Goal: Information Seeking & Learning: Compare options

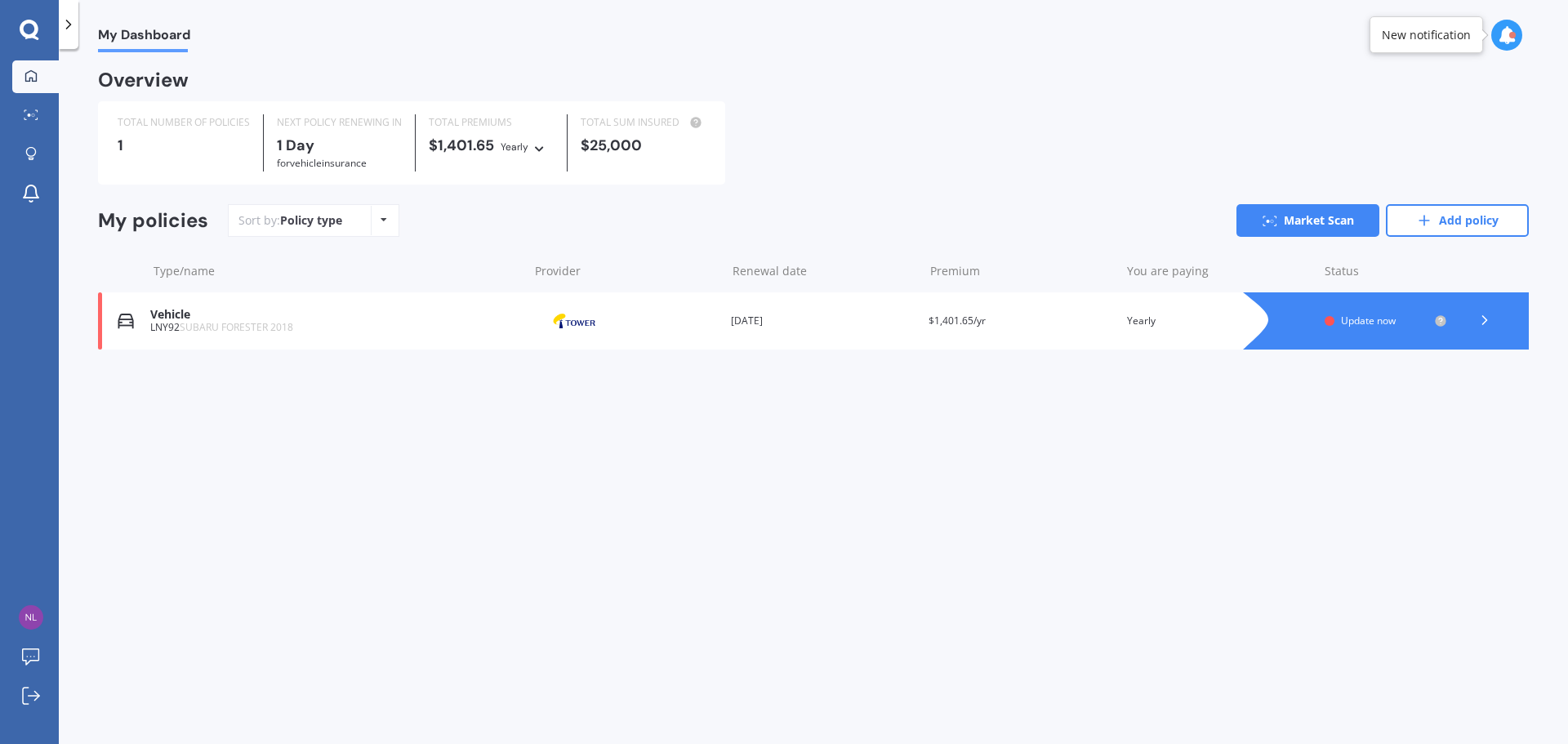
click at [1382, 321] on span "Update now" at bounding box center [1368, 320] width 54 height 14
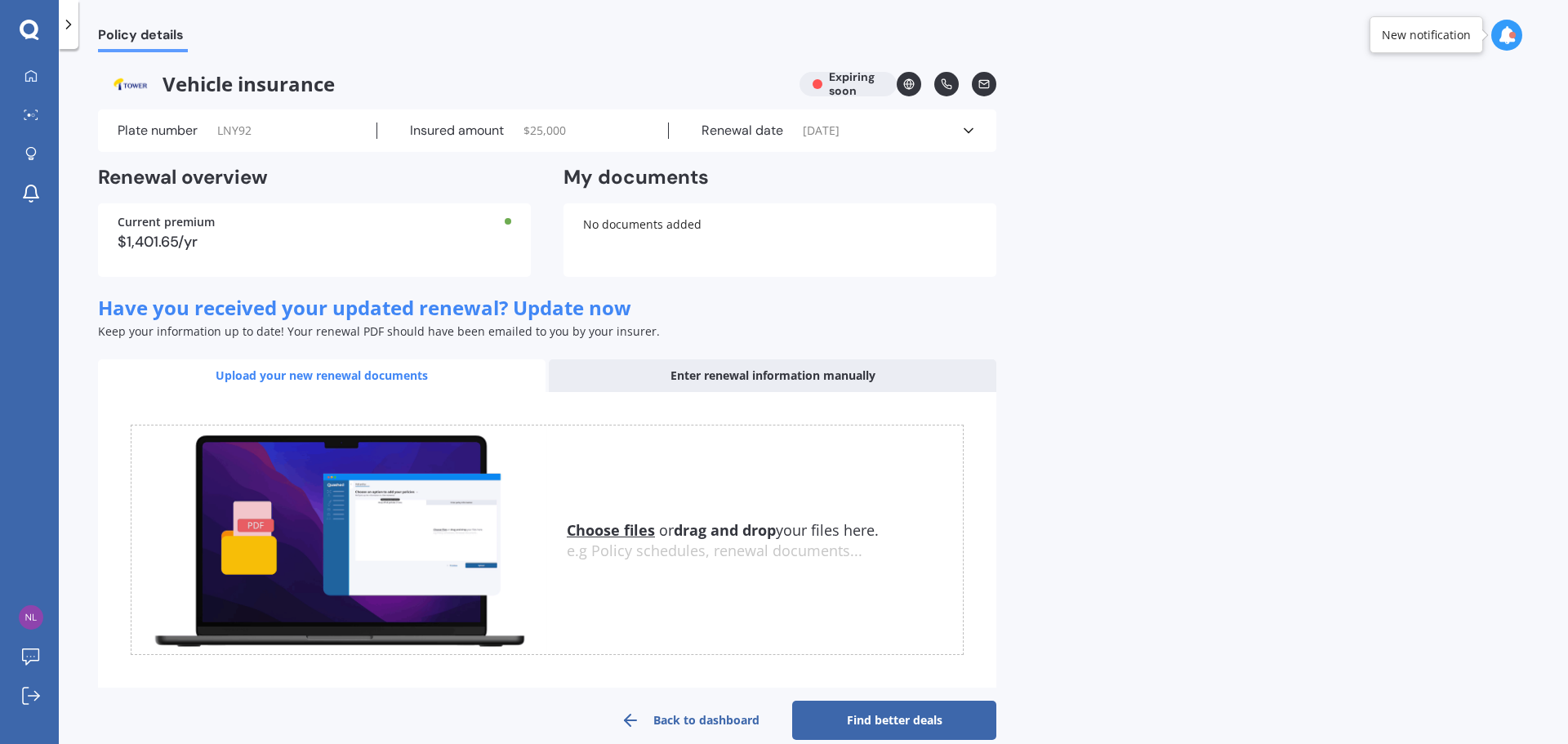
click at [424, 244] on div "$1,401.65/yr" at bounding box center [315, 241] width 393 height 15
click at [971, 131] on icon at bounding box center [968, 130] width 16 height 16
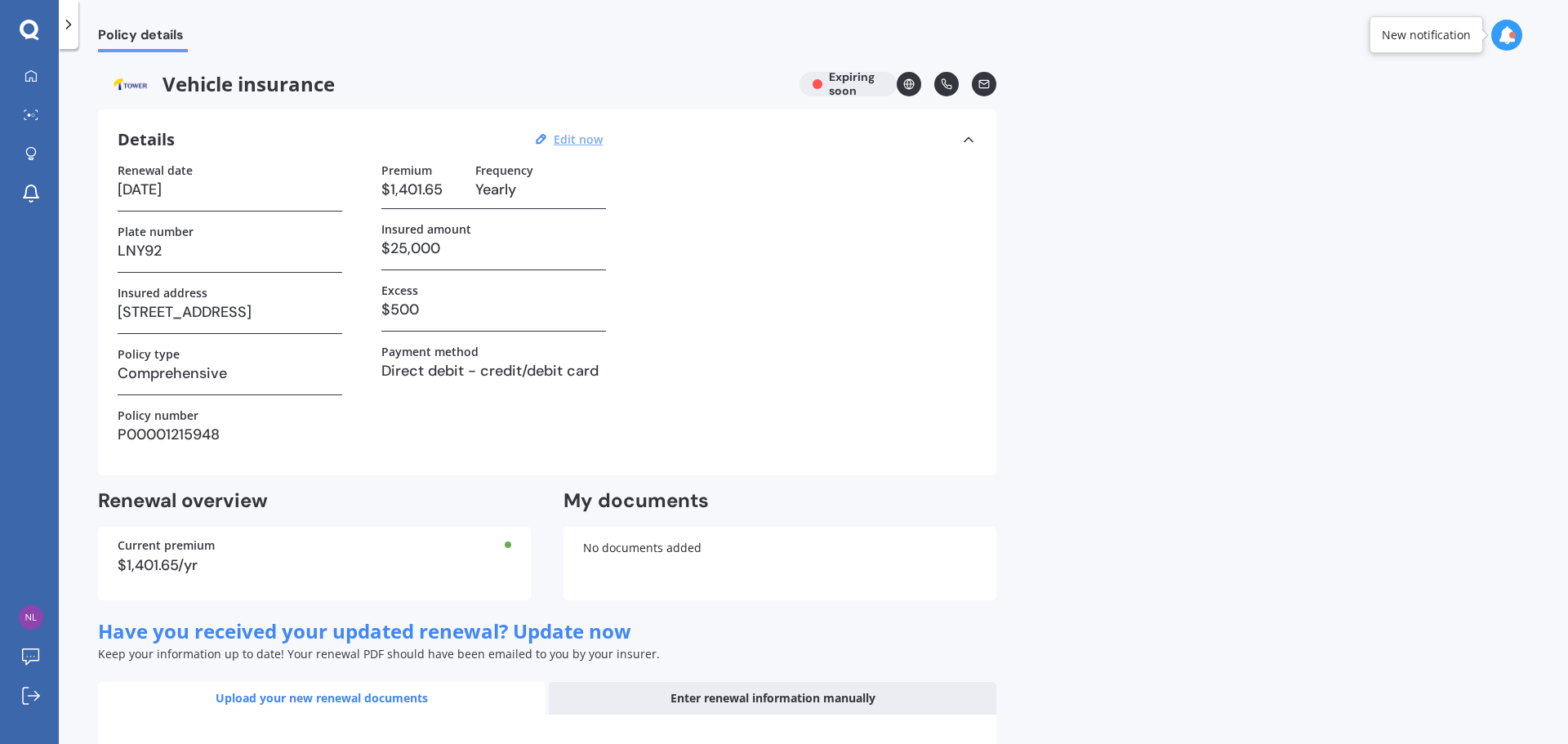
click at [589, 138] on u "Edit now" at bounding box center [578, 139] width 49 height 16
select select "01"
select select "10"
select select "2025"
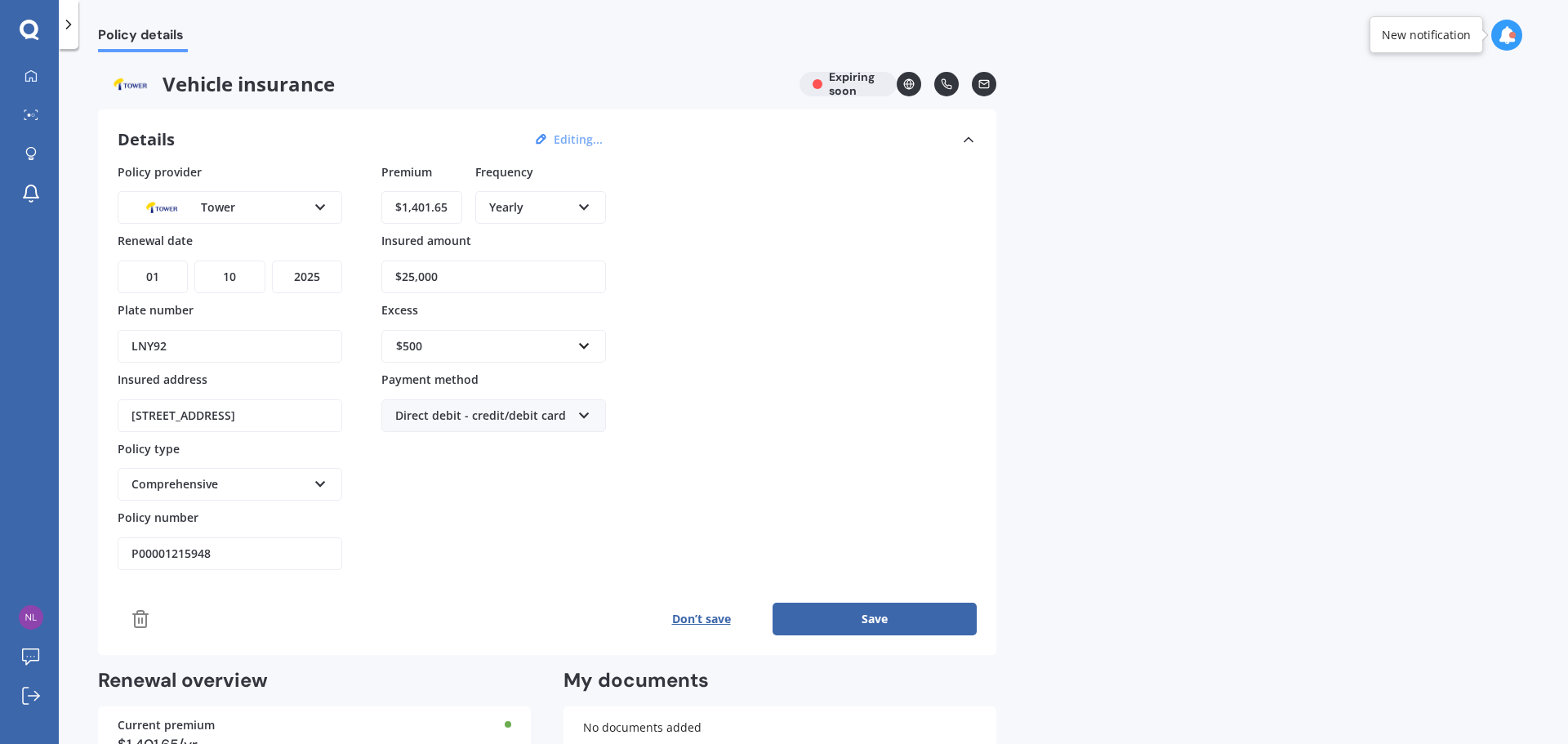
drag, startPoint x: 489, startPoint y: 272, endPoint x: 382, endPoint y: 265, distance: 107.2
click at [382, 265] on input "$25,000" at bounding box center [493, 276] width 225 height 33
click at [692, 281] on div "Policy provider Tower AA AMI AMP ANZ ASB Aioi Nissay Dowa Ando Assurant Autosur…" at bounding box center [548, 366] width 859 height 407
click at [461, 212] on input "$1,401.65" at bounding box center [421, 207] width 81 height 33
click at [930, 278] on div "Policy provider Tower AA AMI AMP ANZ ASB Aioi Nissay Dowa Ando Assurant Autosur…" at bounding box center [548, 366] width 859 height 407
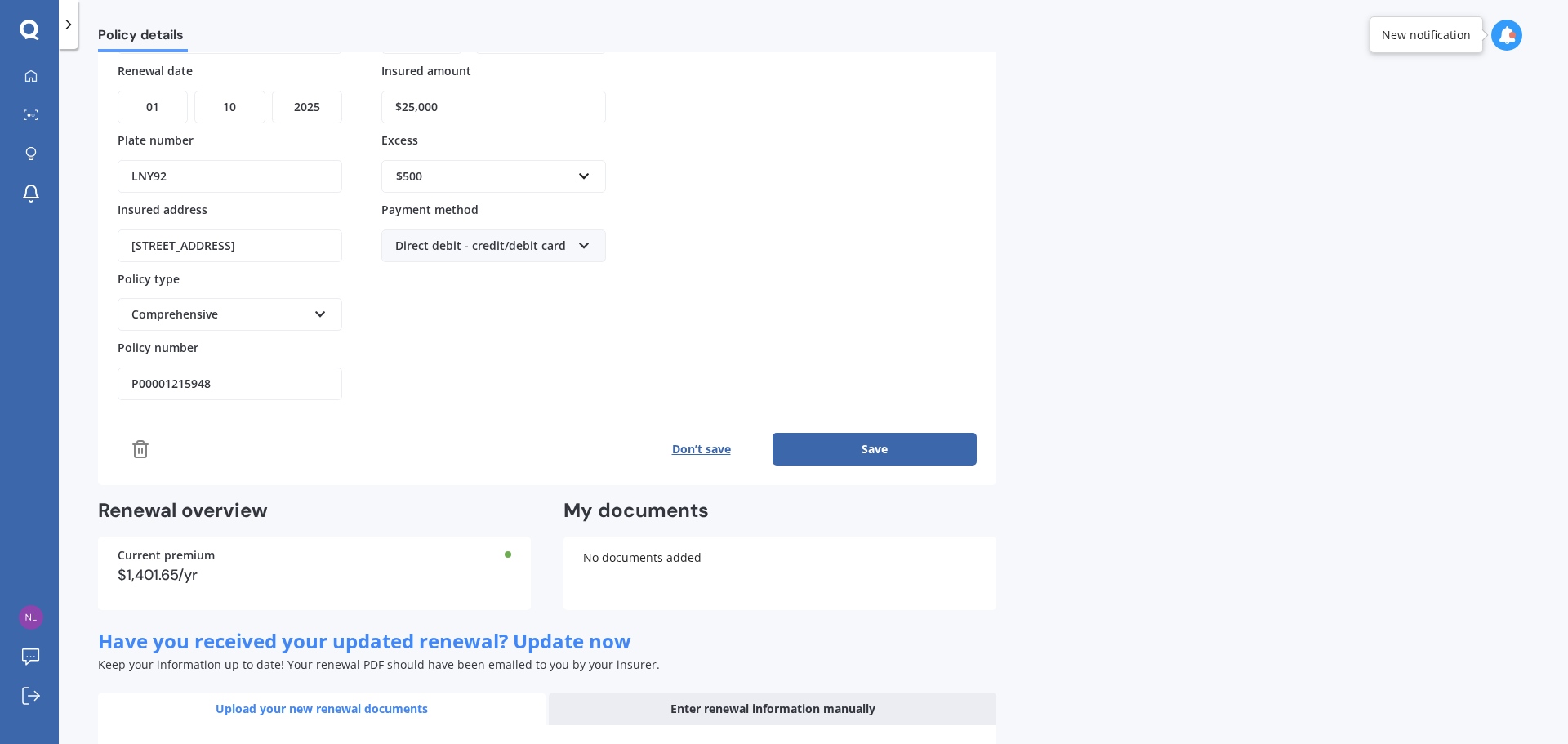
scroll to position [39, 0]
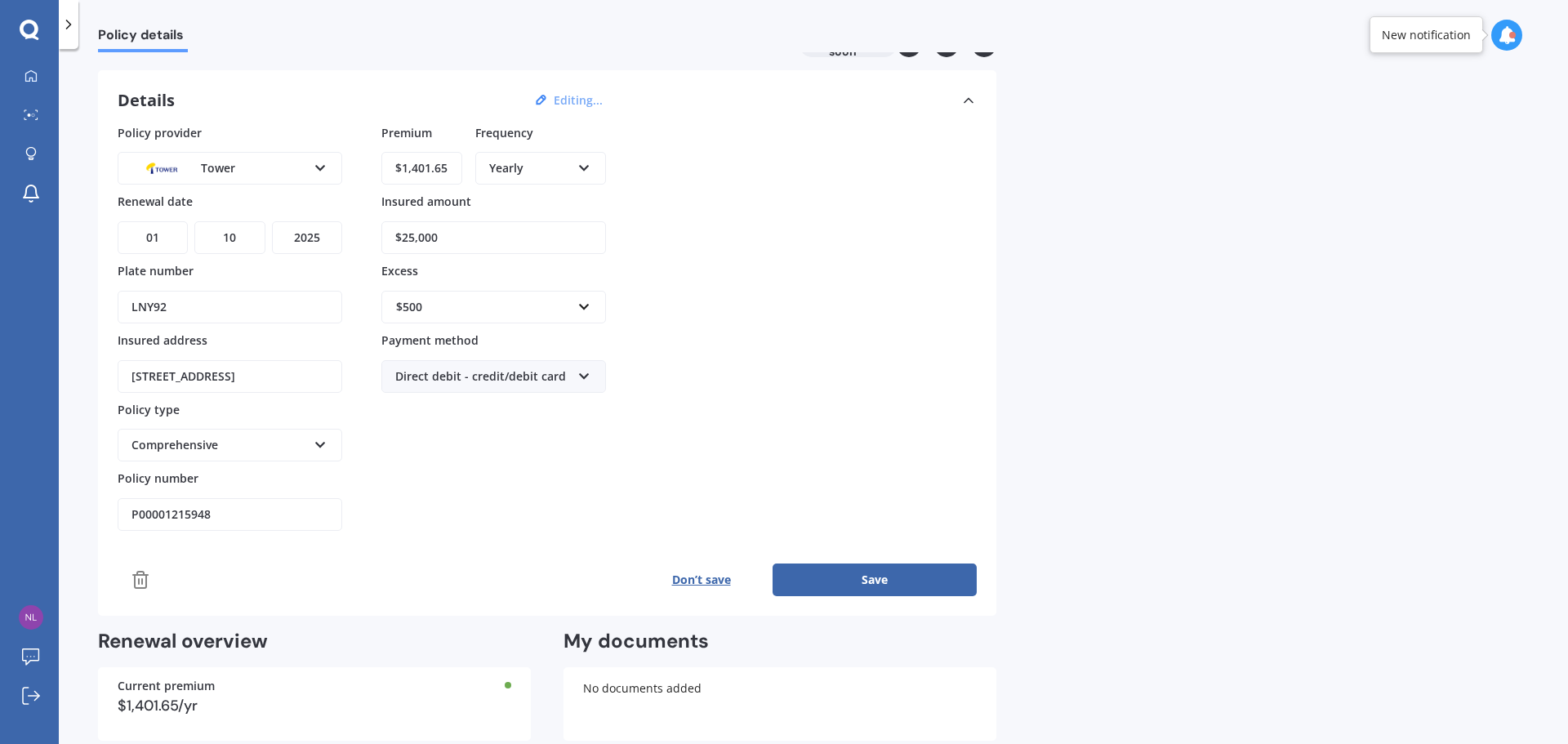
click at [450, 169] on input "$1,401.65" at bounding box center [421, 168] width 81 height 33
type input "$1,089.13"
click at [811, 185] on div "Policy provider Tower AA AMI AMP ANZ ASB Aioi Nissay Dowa Ando Assurant Autosur…" at bounding box center [548, 328] width 859 height 407
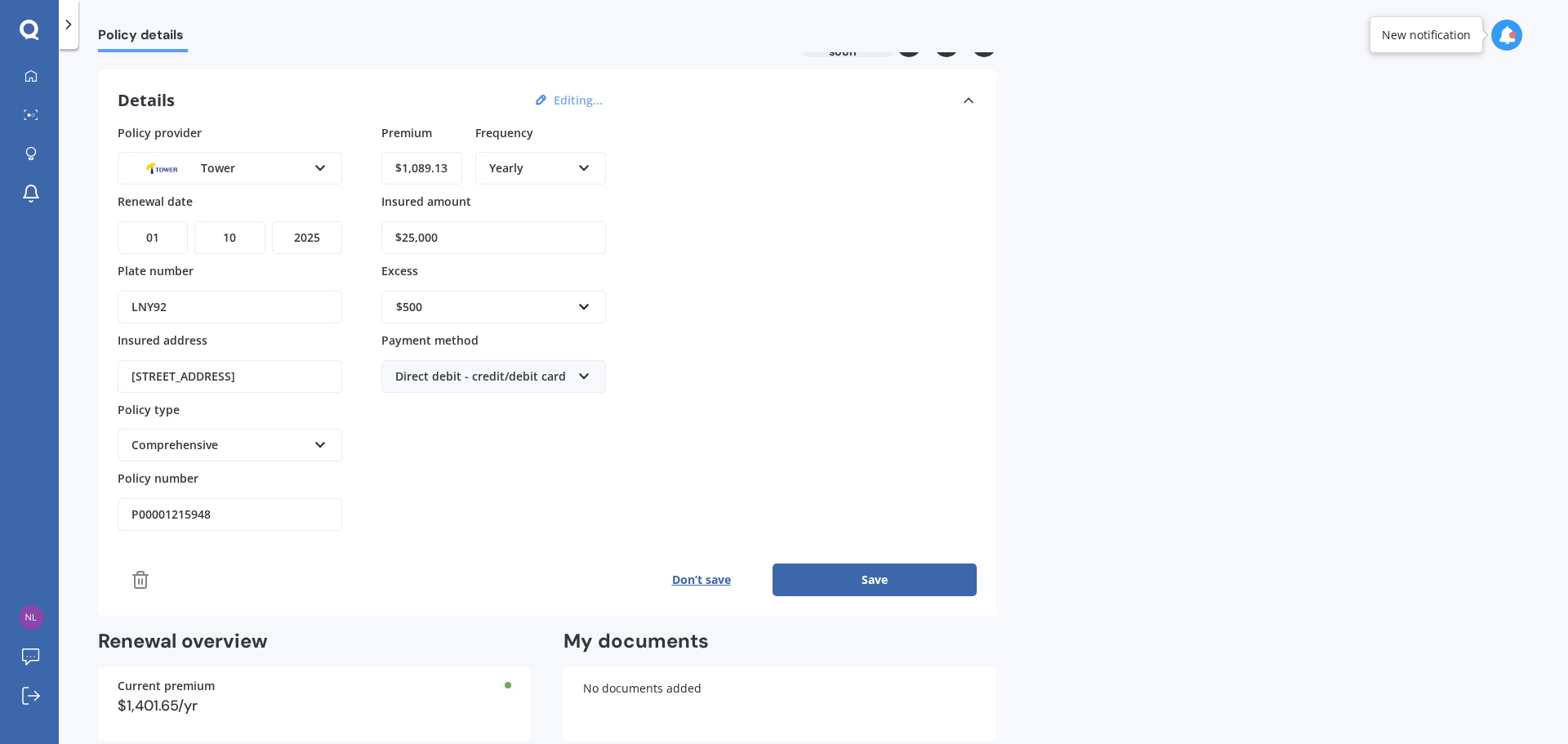
click at [556, 235] on input "$25,000" at bounding box center [493, 237] width 225 height 33
drag, startPoint x: 556, startPoint y: 235, endPoint x: 322, endPoint y: 214, distance: 234.9
click at [322, 214] on div "Policy provider Tower AA AMI AMP ANZ ASB Aioi Nissay Dowa Ando Assurant Autosur…" at bounding box center [548, 328] width 859 height 407
click at [476, 233] on input "Insured amount" at bounding box center [493, 237] width 225 height 33
type input "$23,000"
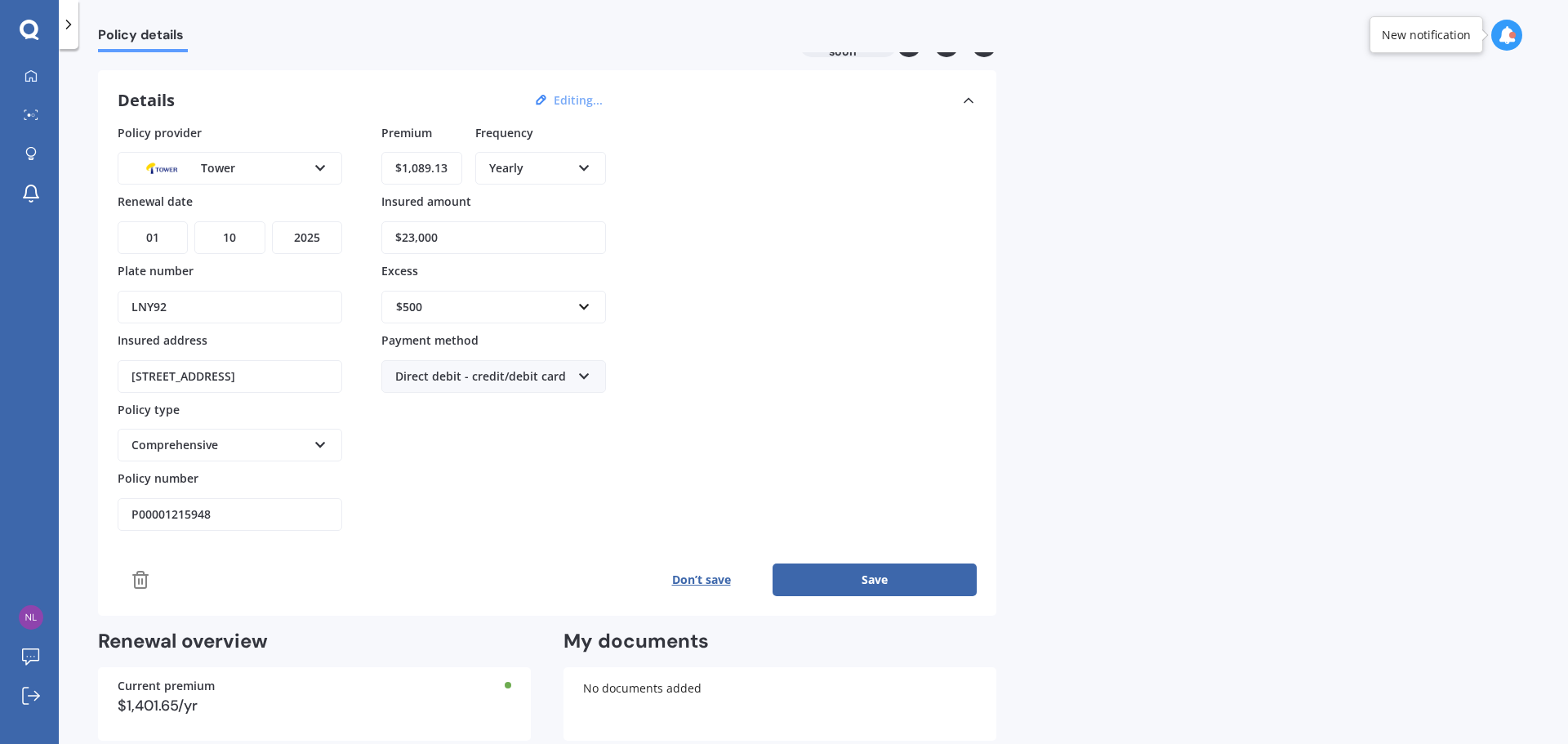
click at [751, 308] on div "Policy provider Tower AA AMI AMP ANZ ASB Aioi Nissay Dowa Ando Assurant Autosur…" at bounding box center [548, 328] width 859 height 407
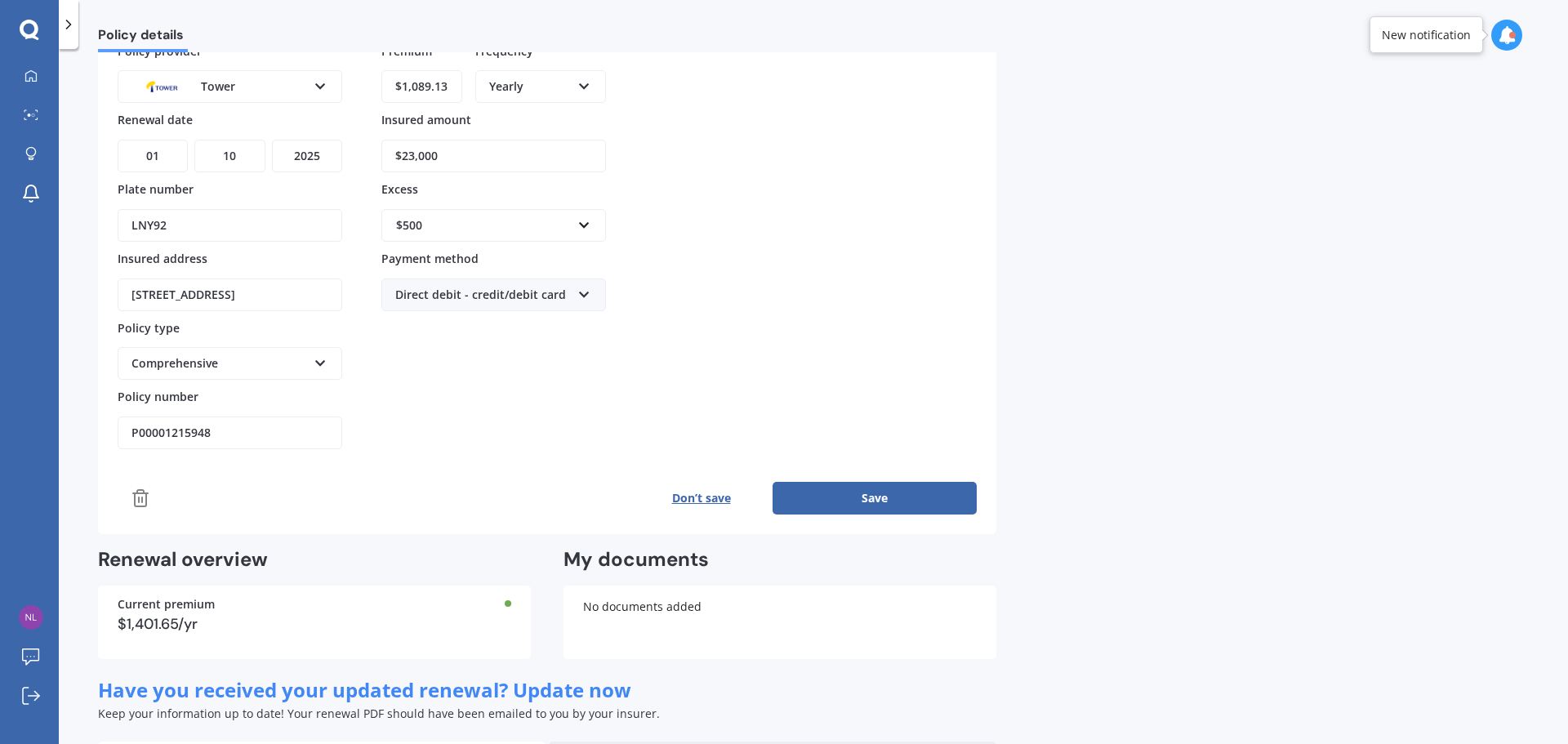
scroll to position [202, 0]
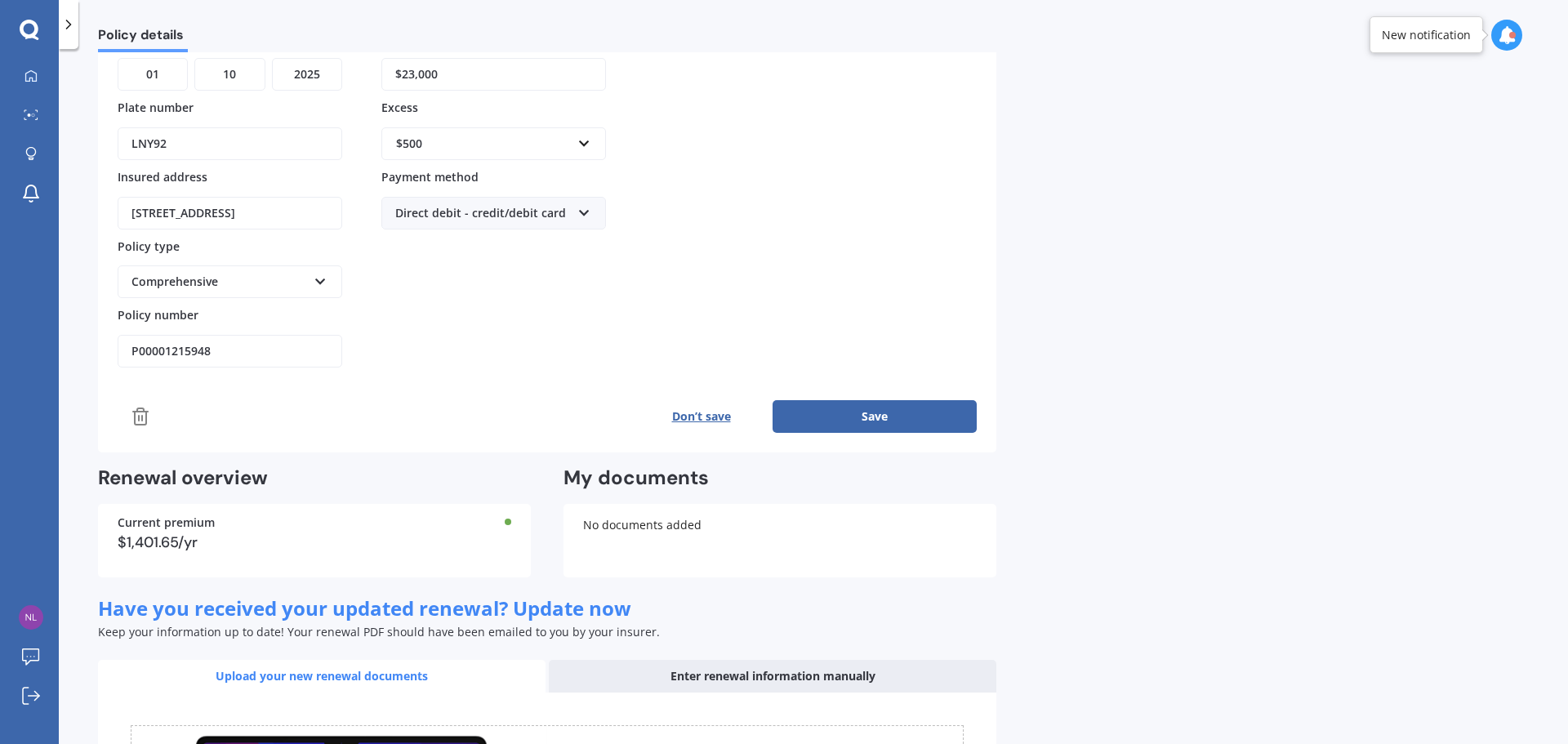
click at [887, 417] on button "Save" at bounding box center [874, 416] width 204 height 33
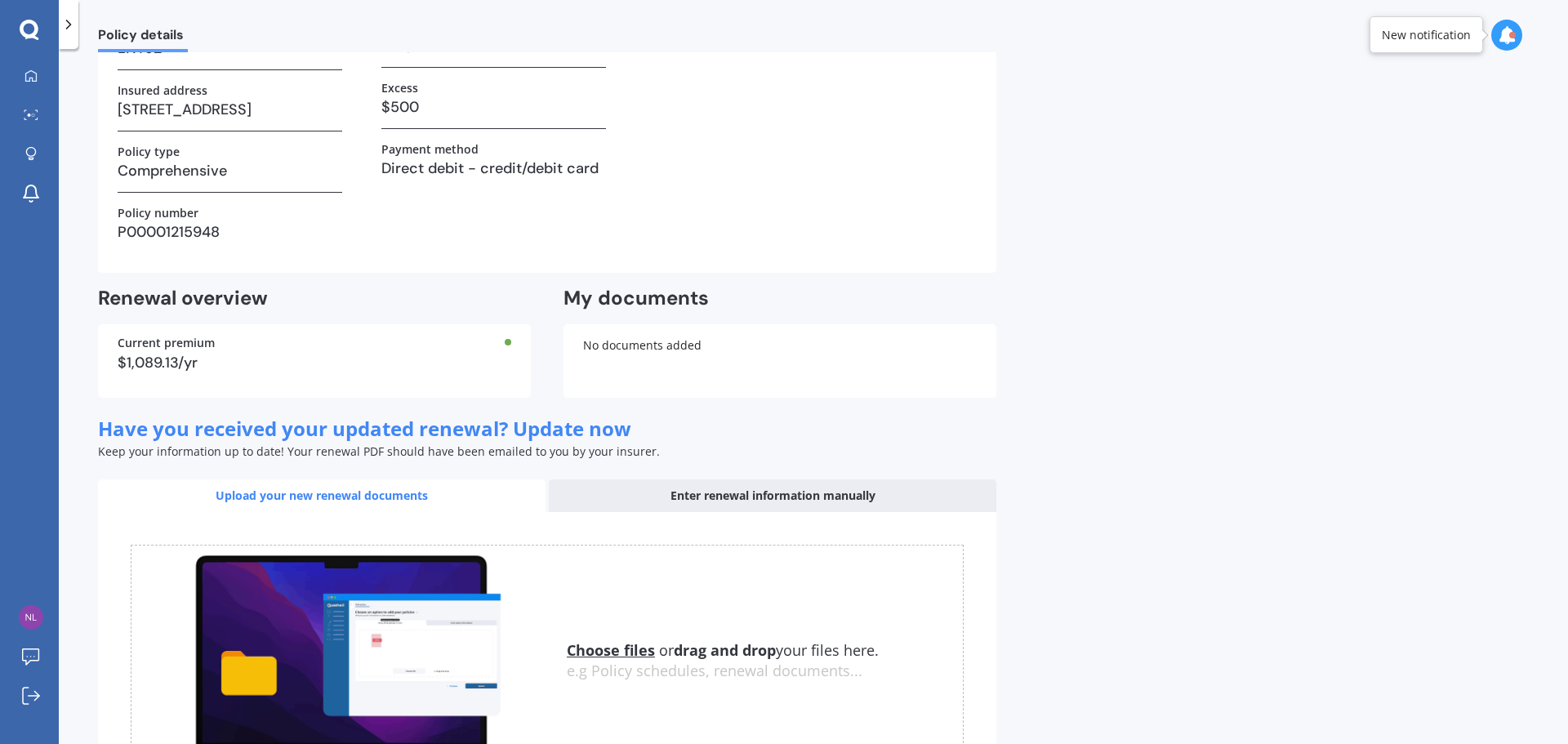
click at [782, 489] on div "Enter renewal information manually" at bounding box center [772, 495] width 447 height 33
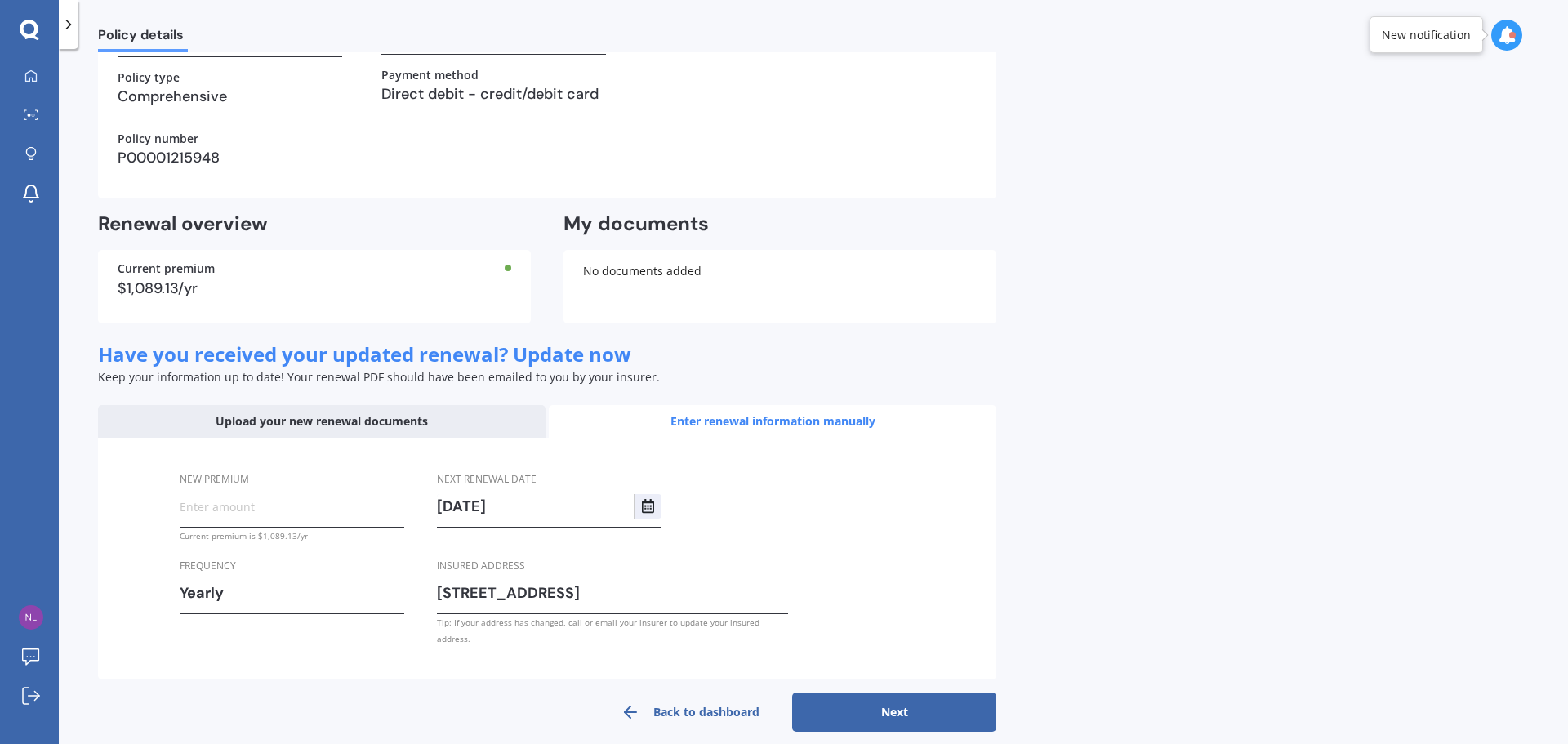
scroll to position [278, 0]
click at [916, 702] on button "Next" at bounding box center [894, 711] width 204 height 39
click at [376, 422] on div "Upload your new renewal documents" at bounding box center [322, 420] width 447 height 33
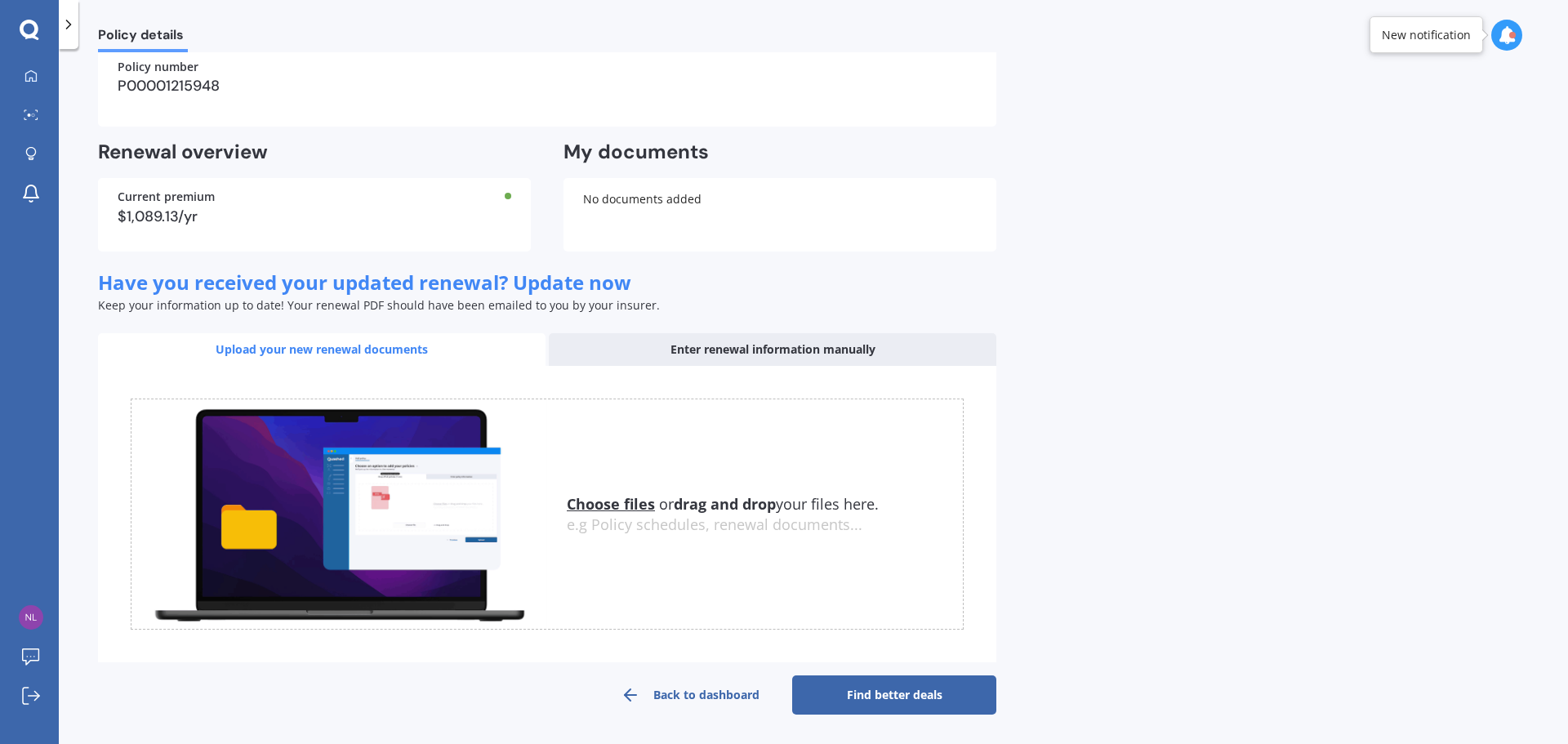
click at [870, 696] on link "Find better deals" at bounding box center [894, 694] width 204 height 39
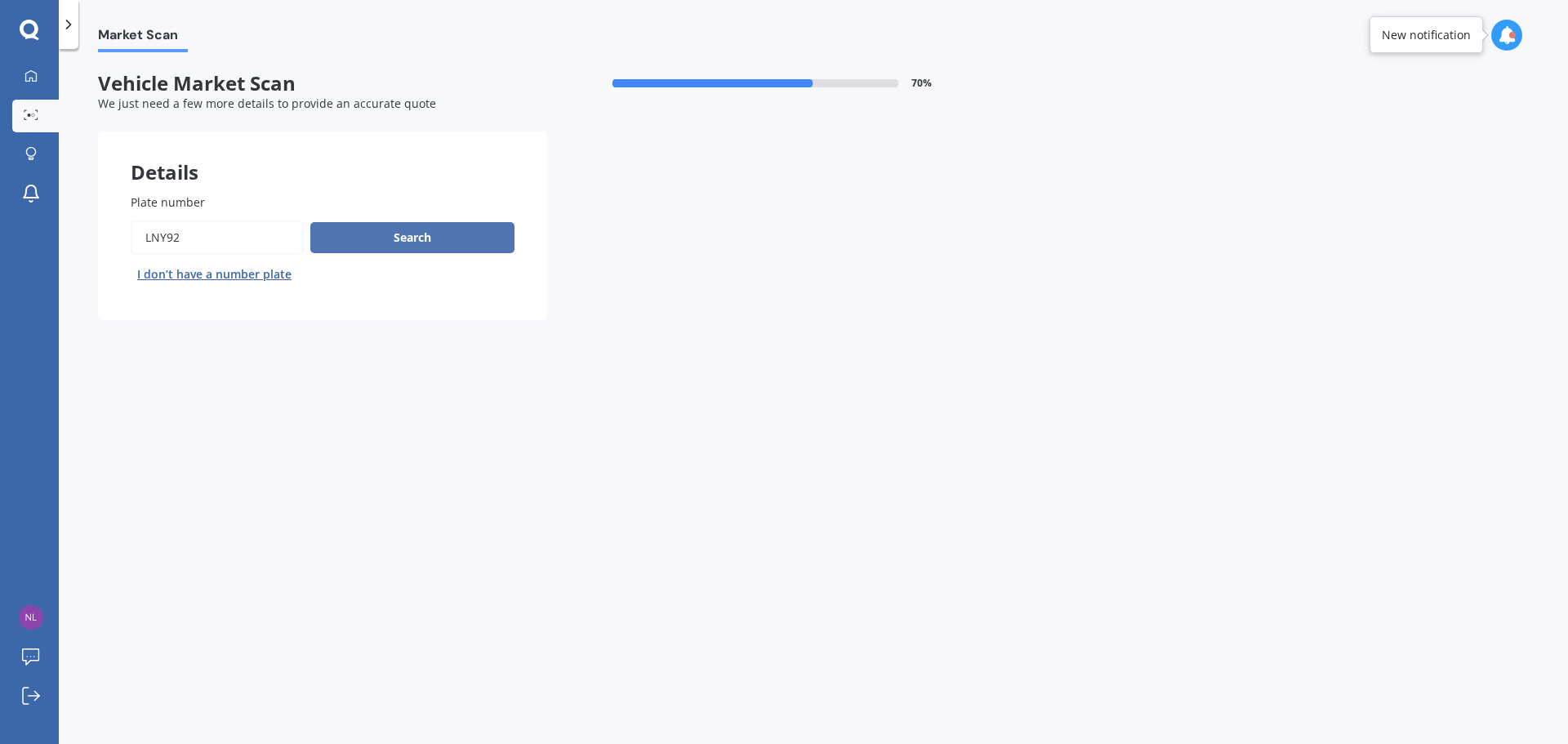
click at [423, 238] on button "Search" at bounding box center [412, 237] width 204 height 31
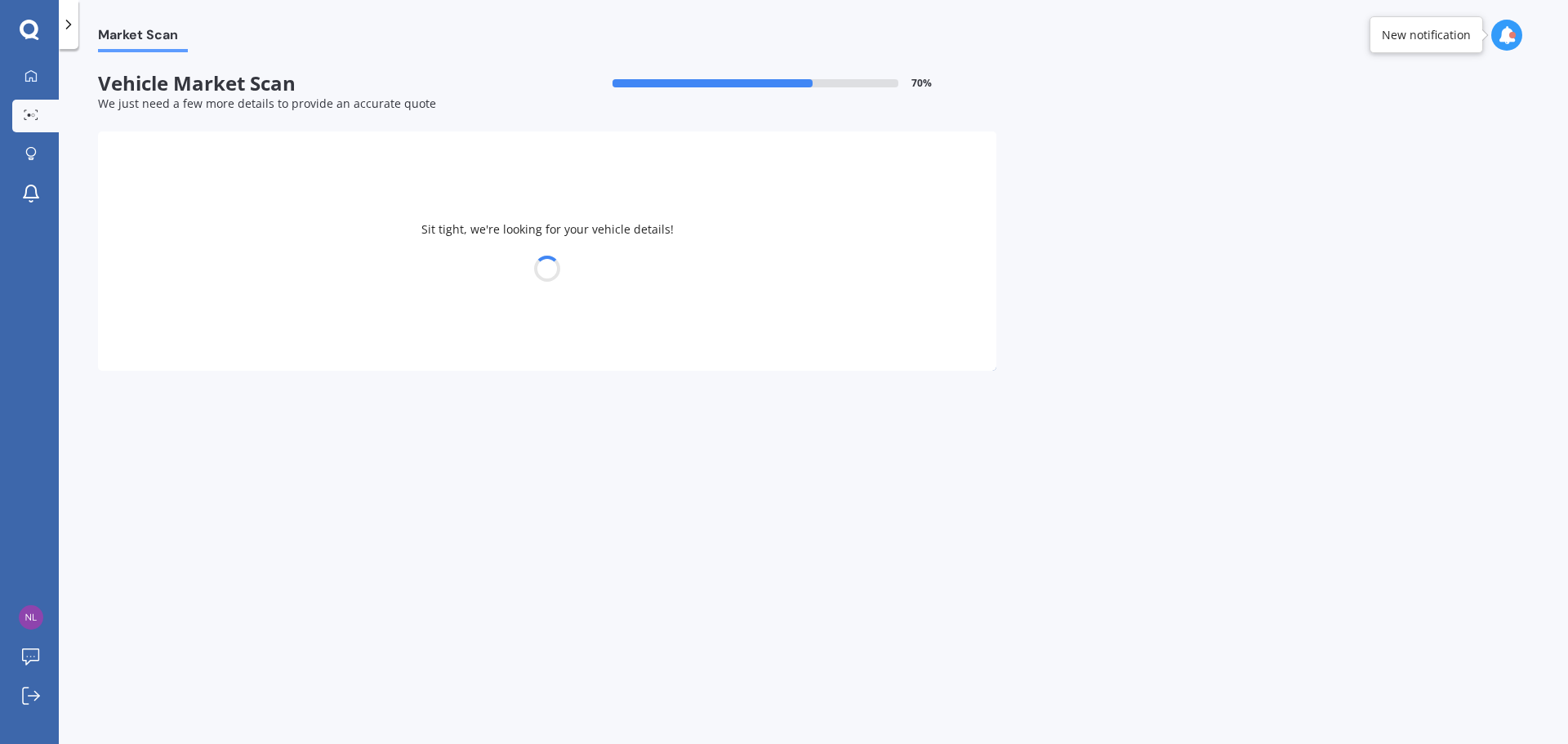
select select "SUBARU"
select select "FORESTER"
select select "25"
select select "10"
select select "1978"
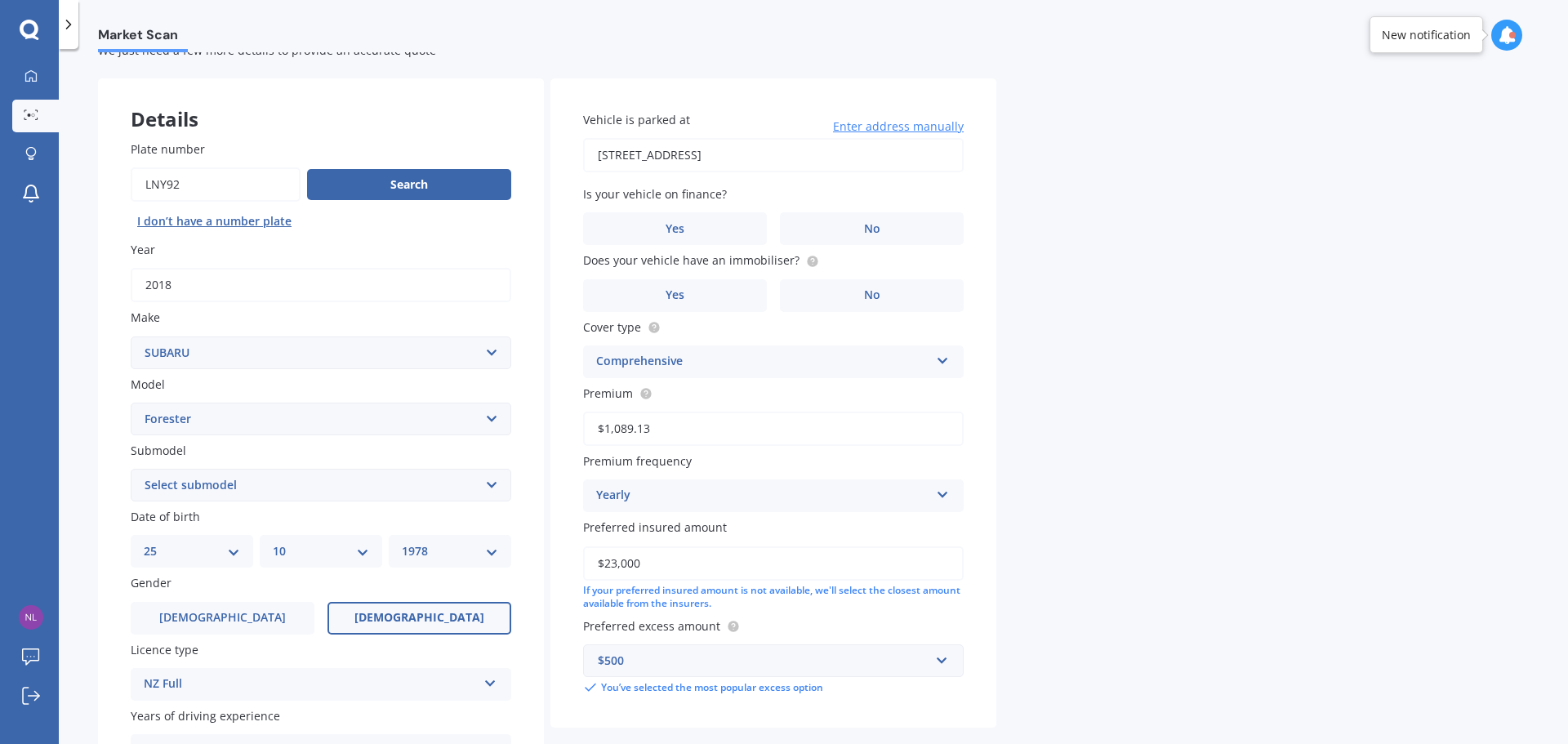
scroll to position [81, 0]
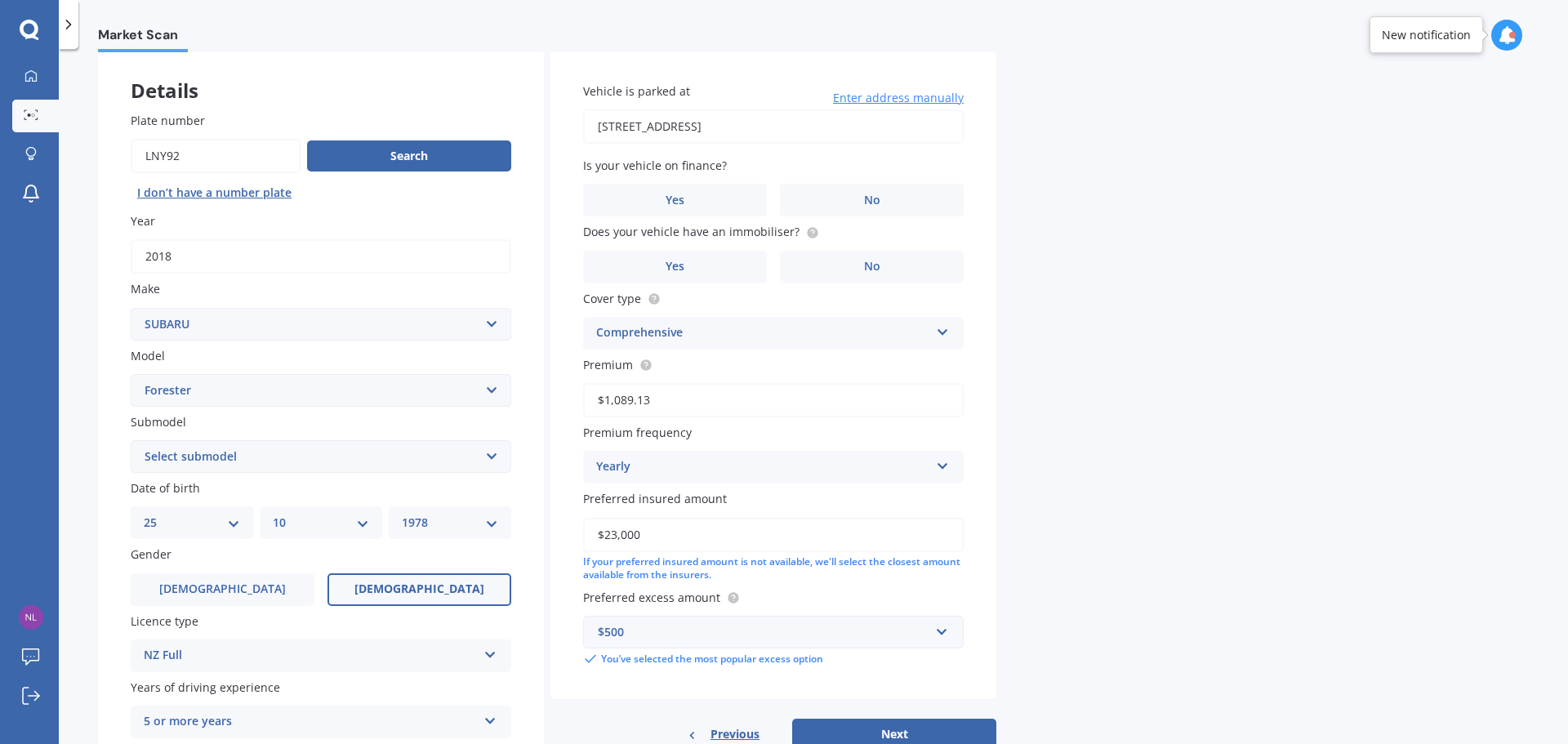
click at [491, 462] on select "Select submodel 2.0 Diesel 2.0 Turbo 2.0 XS 2.0 XT premium 2.5 Sti Turbo 2.5 XS…" at bounding box center [321, 456] width 380 height 33
select select "2.5I PREMIUM"
click at [131, 440] on select "Select submodel 2.0 Diesel 2.0 Turbo 2.0 XS 2.0 XT premium 2.5 Sti Turbo 2.5 XS…" at bounding box center [321, 456] width 380 height 33
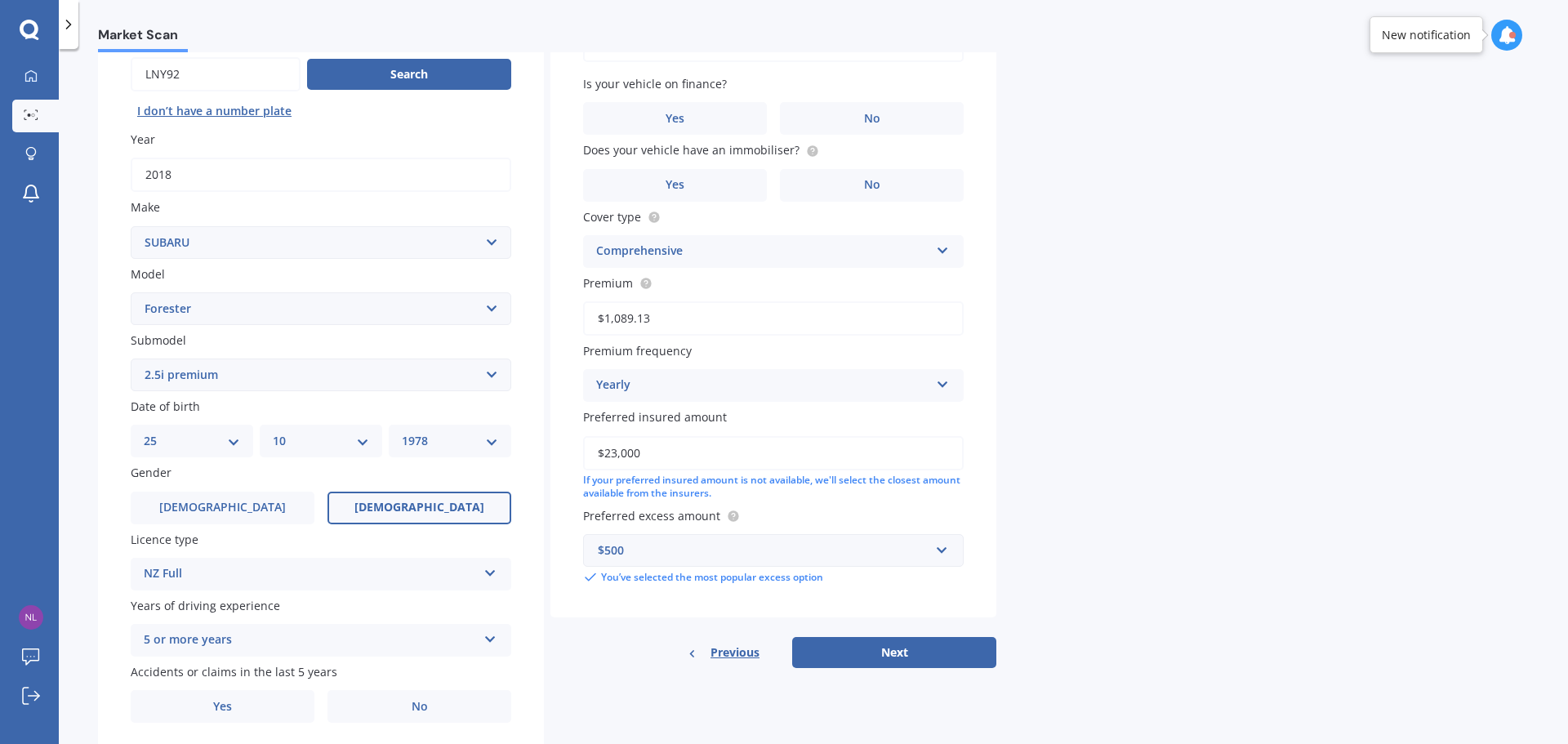
scroll to position [217, 0]
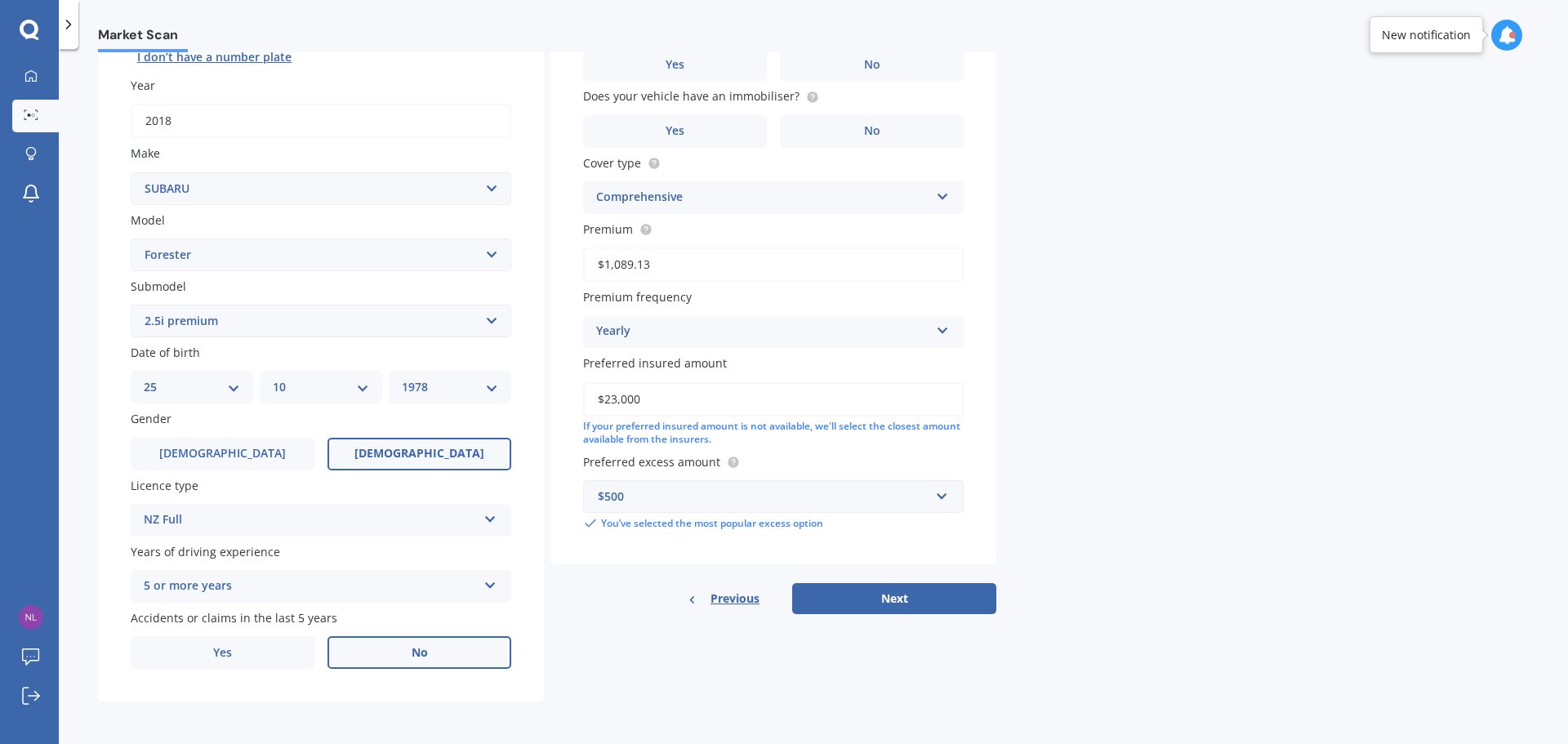
click at [447, 662] on label "No" at bounding box center [419, 651] width 183 height 33
click at [0, 0] on input "No" at bounding box center [0, 0] width 0 height 0
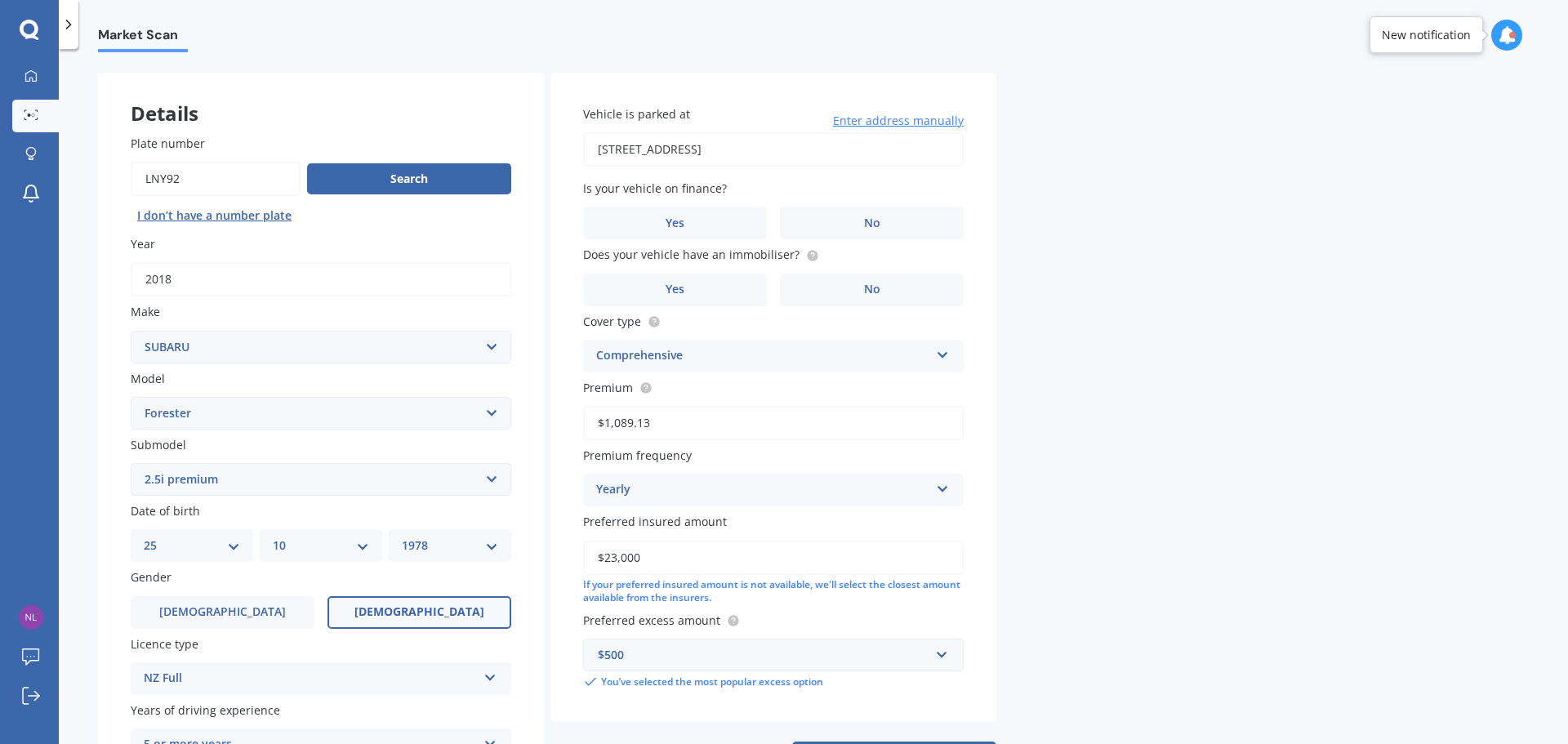
scroll to position [54, 0]
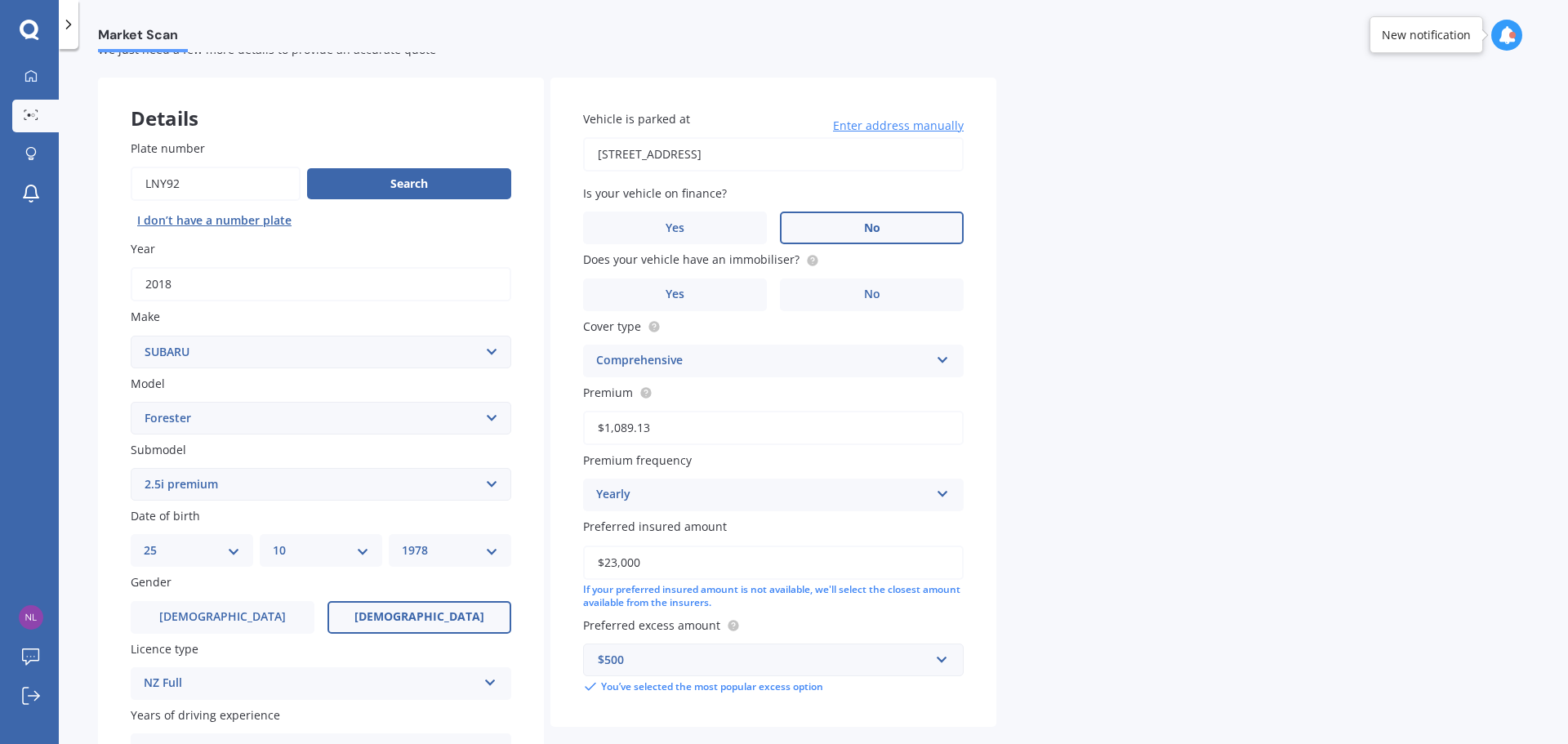
click at [852, 225] on label "No" at bounding box center [872, 227] width 183 height 33
click at [0, 0] on input "No" at bounding box center [0, 0] width 0 height 0
click at [865, 294] on span "No" at bounding box center [872, 294] width 16 height 14
click at [0, 0] on input "No" at bounding box center [0, 0] width 0 height 0
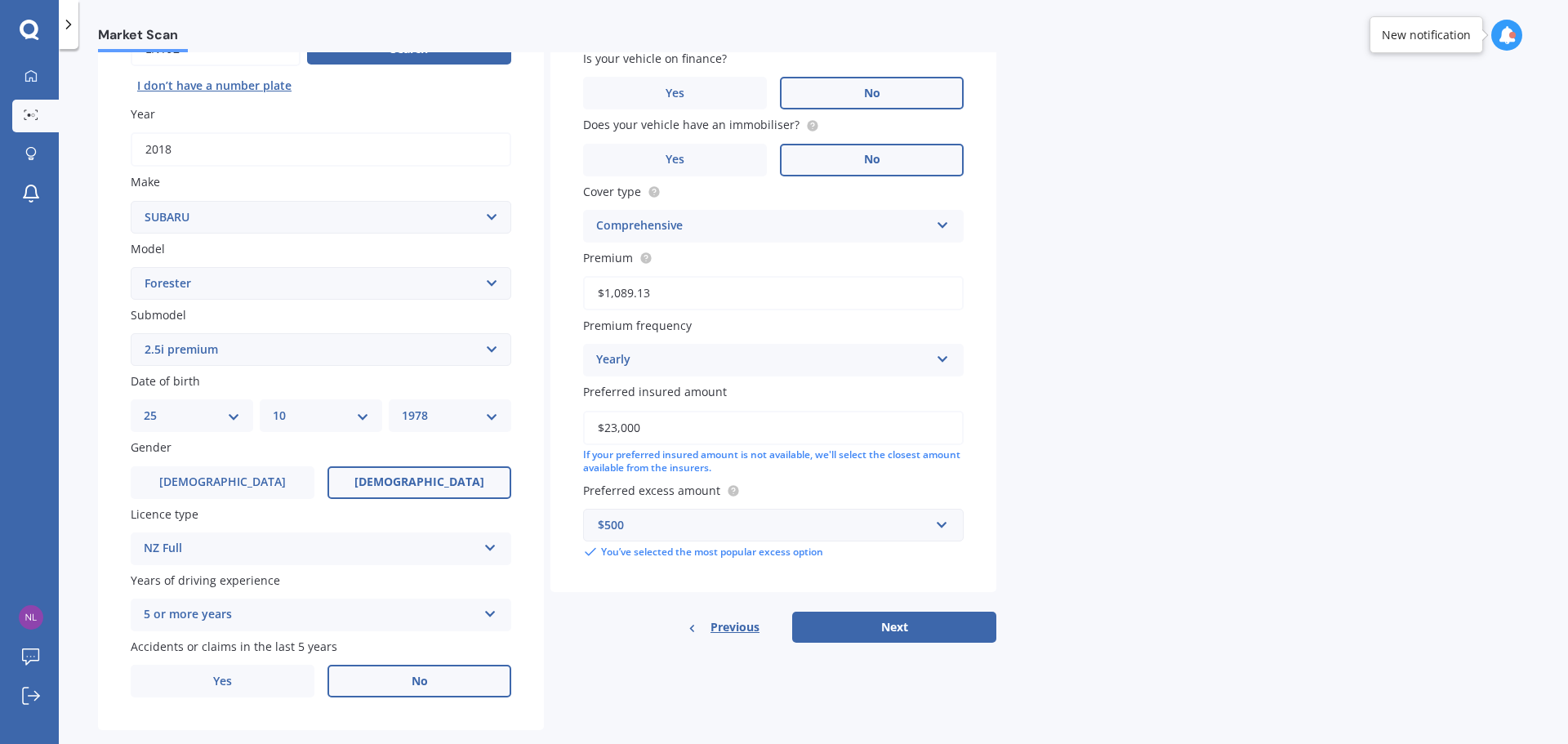
scroll to position [217, 0]
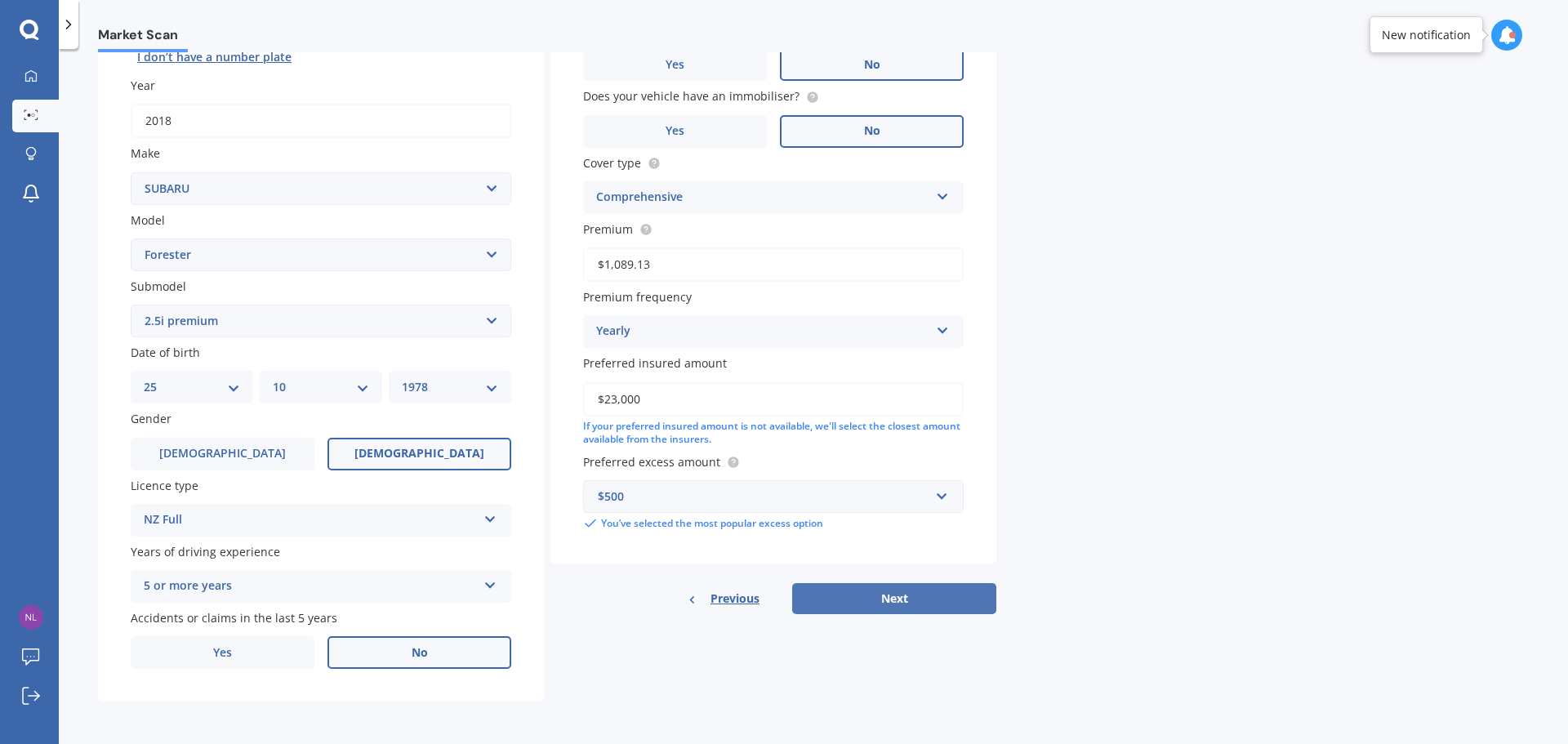
click at [904, 608] on button "Next" at bounding box center [894, 598] width 204 height 31
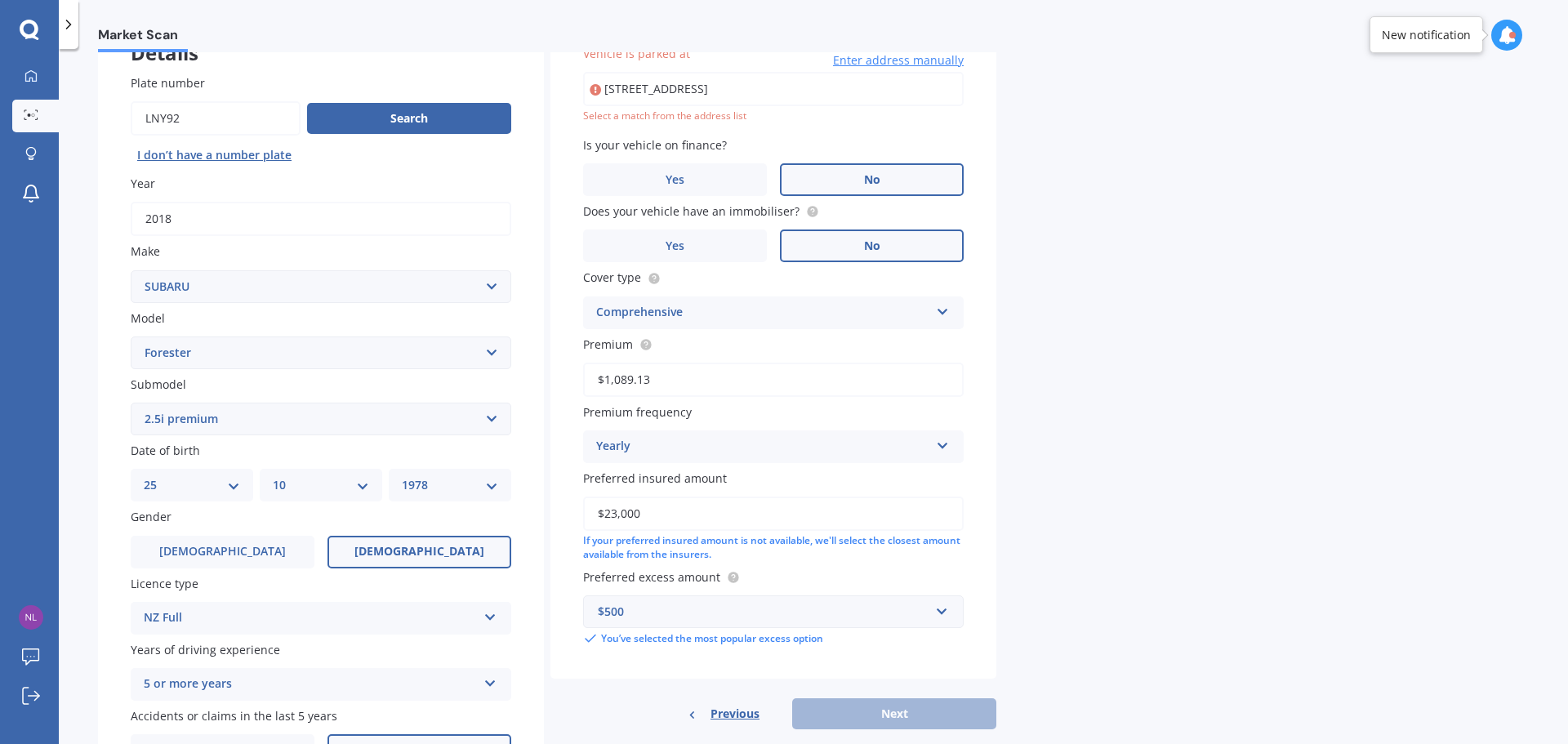
scroll to position [111, 0]
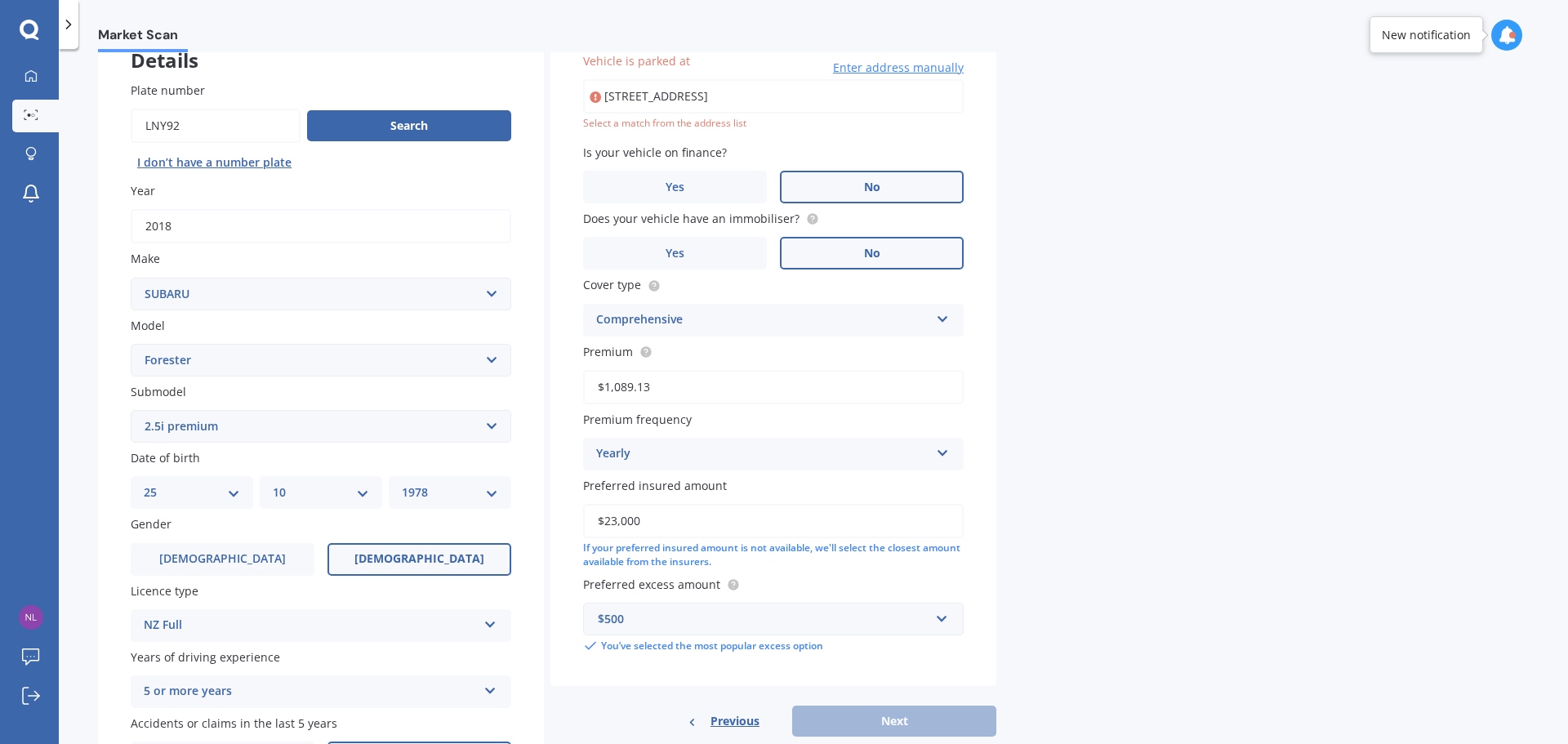
type input "34 Mortimer Terrace, Aro Valley, Wellington 6021"
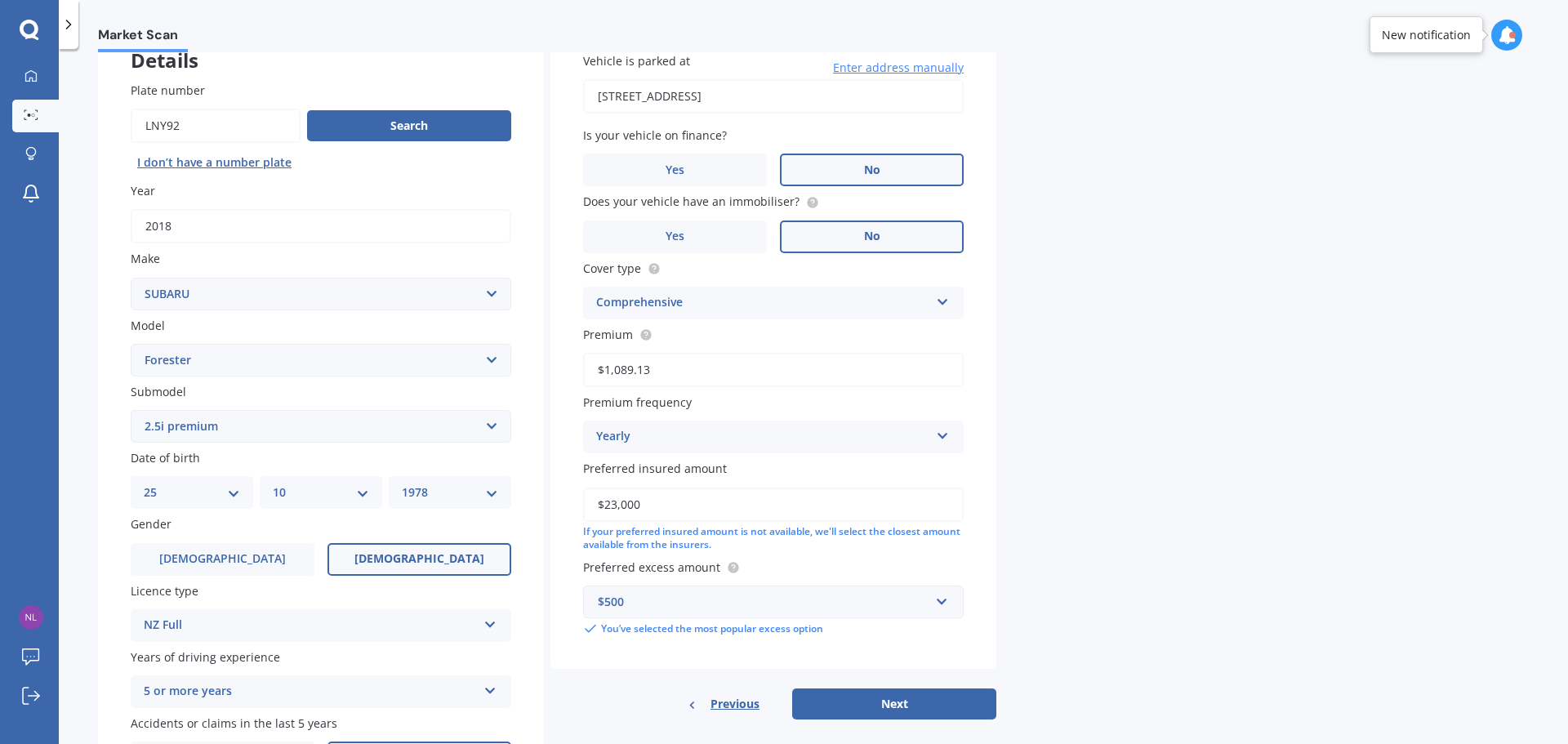
click at [1085, 193] on div "Market Scan Vehicle Market Scan 70 % We just need a few more details to provide…" at bounding box center [813, 400] width 1509 height 694
click at [894, 701] on button "Next" at bounding box center [894, 703] width 204 height 31
select select "25"
select select "10"
select select "1978"
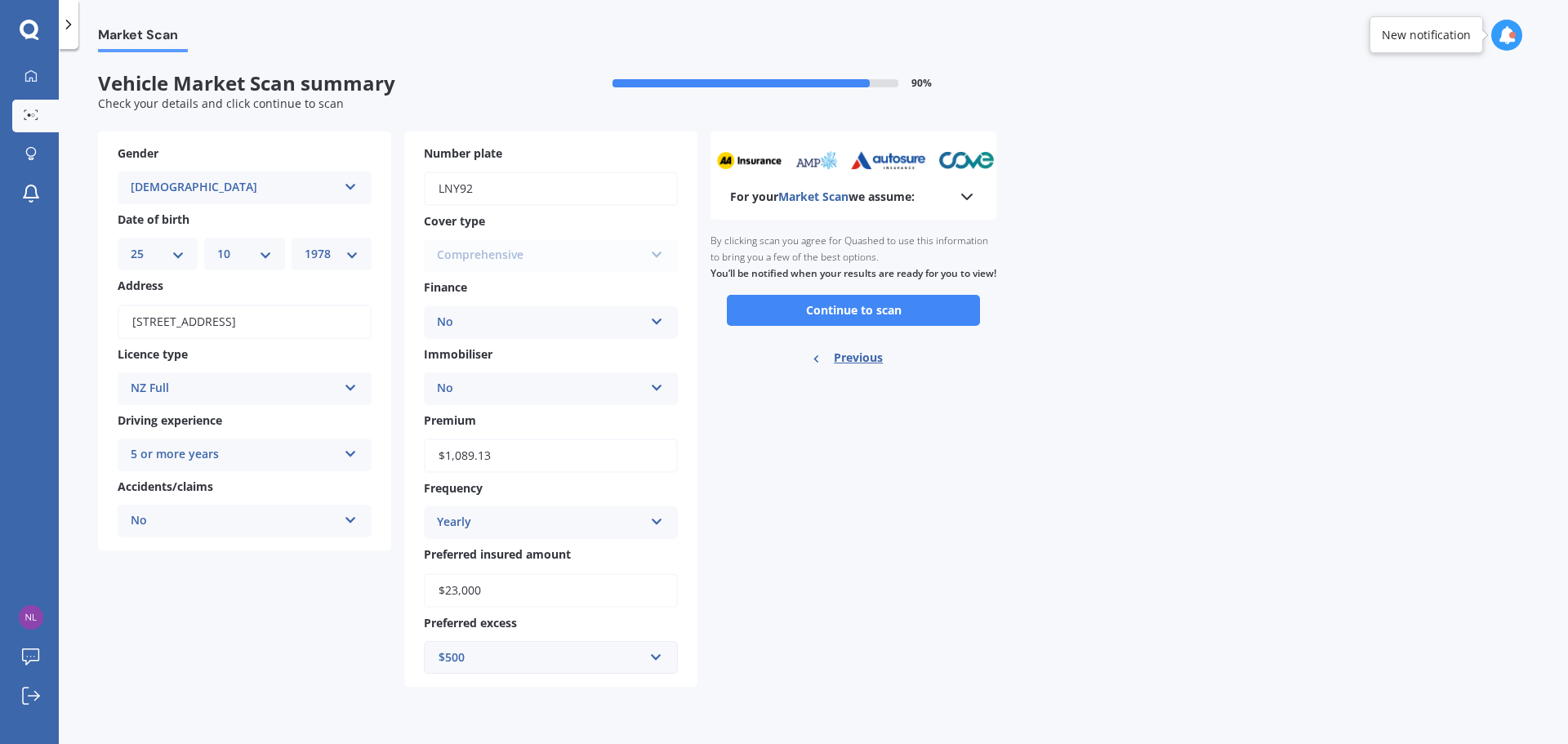
scroll to position [0, 0]
click at [860, 322] on button "Continue to scan" at bounding box center [853, 310] width 253 height 31
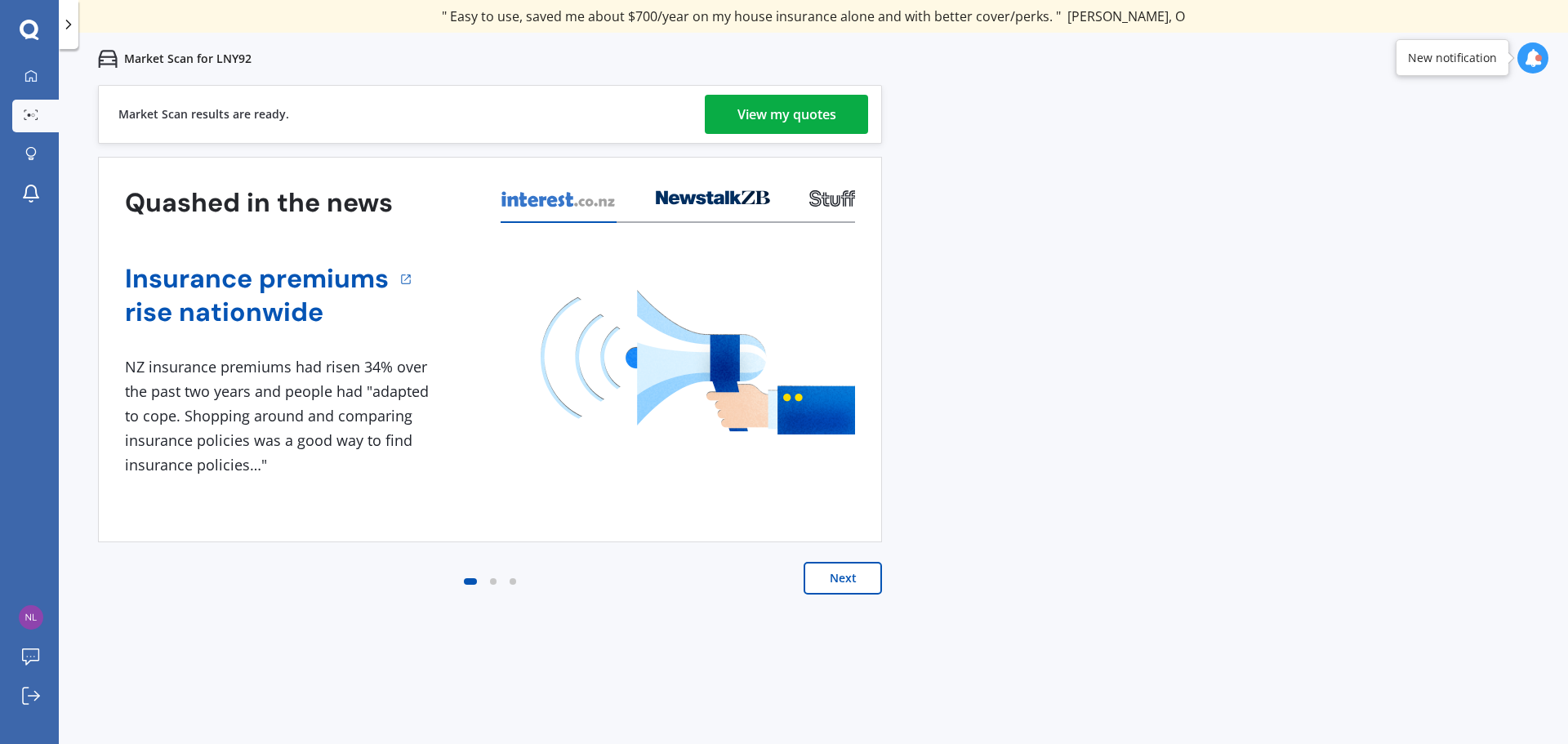
click at [828, 123] on div "View my quotes" at bounding box center [787, 114] width 99 height 39
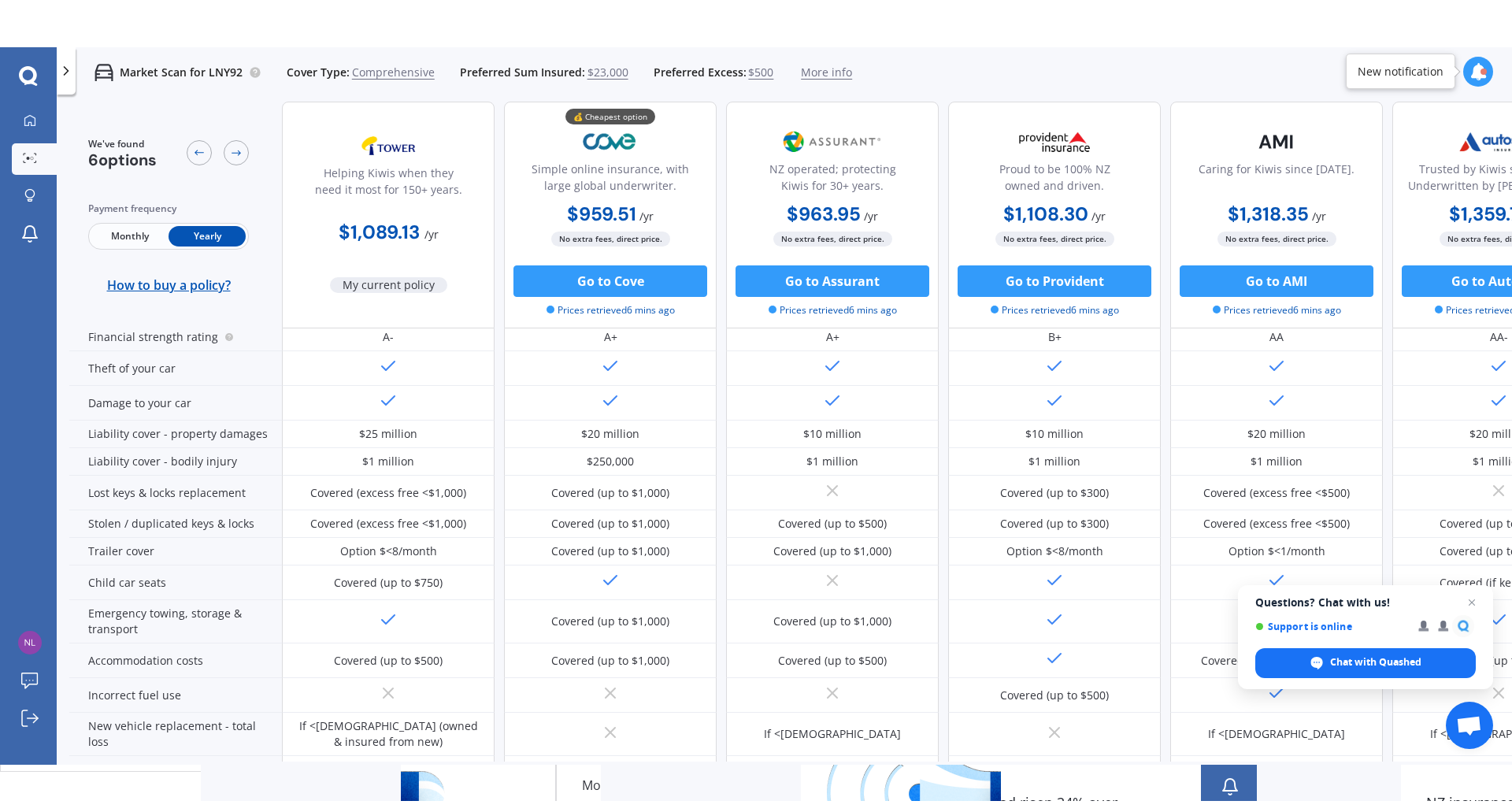
scroll to position [163, 0]
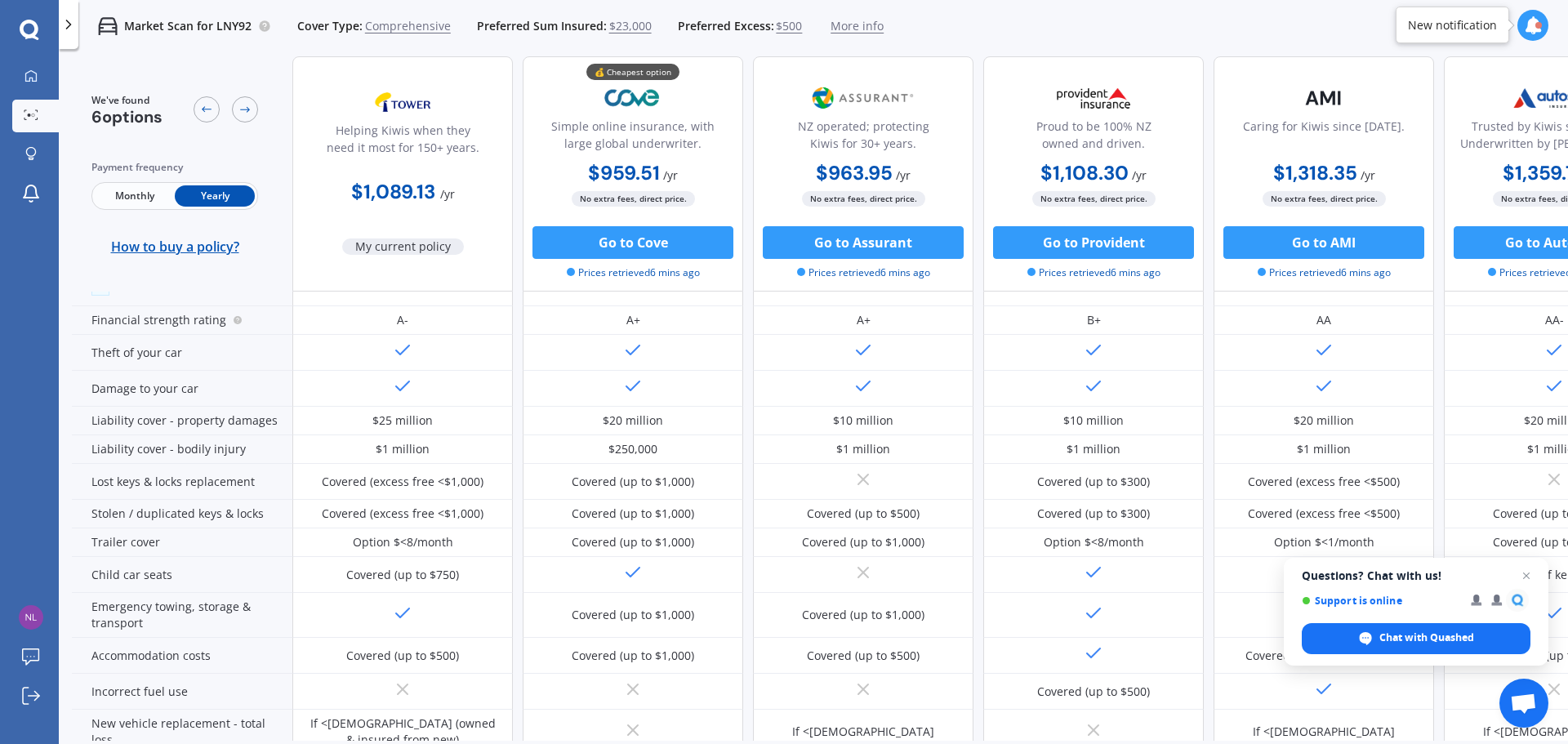
click at [145, 192] on span "Monthly" at bounding box center [134, 196] width 80 height 22
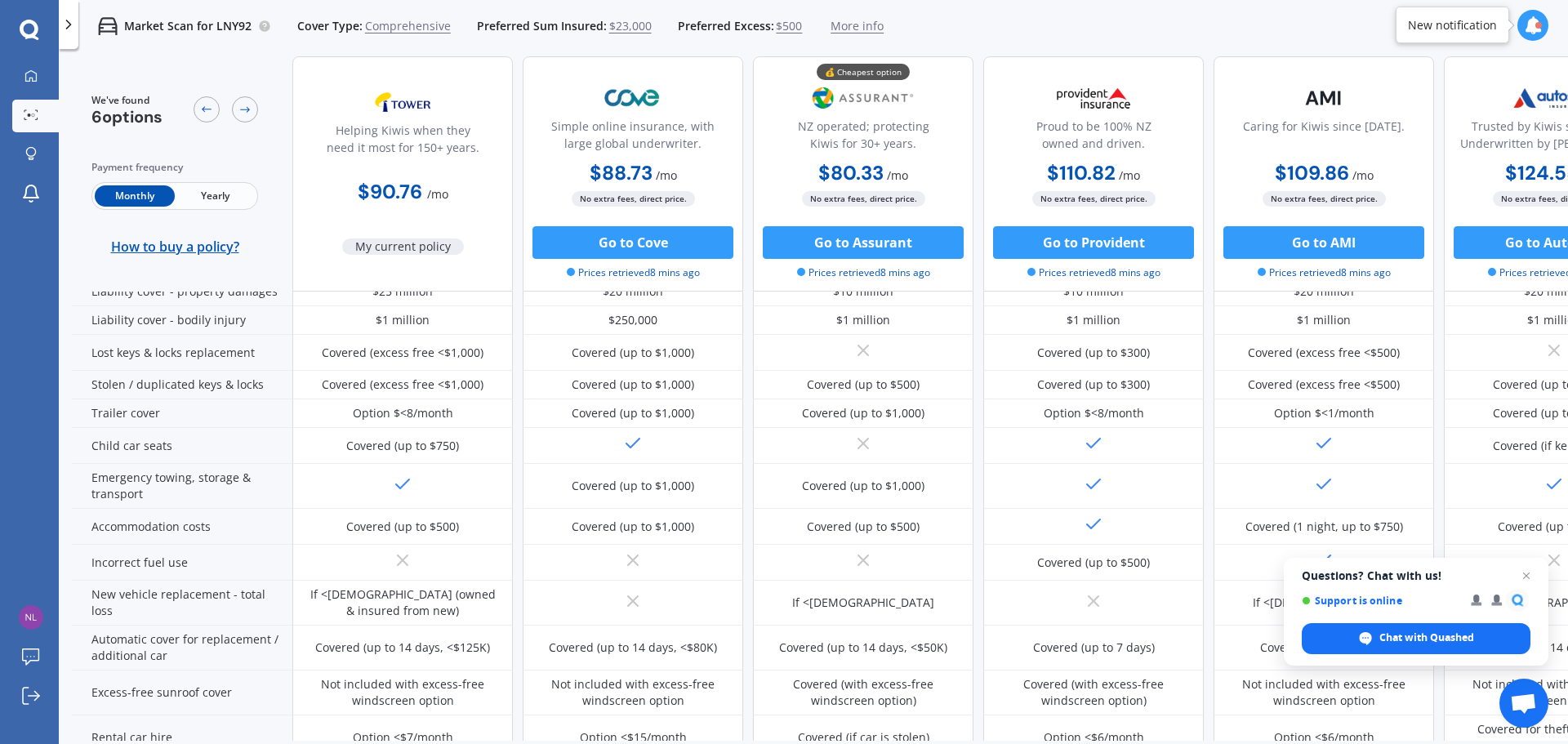
scroll to position [327, 0]
